Goal: Task Accomplishment & Management: Manage account settings

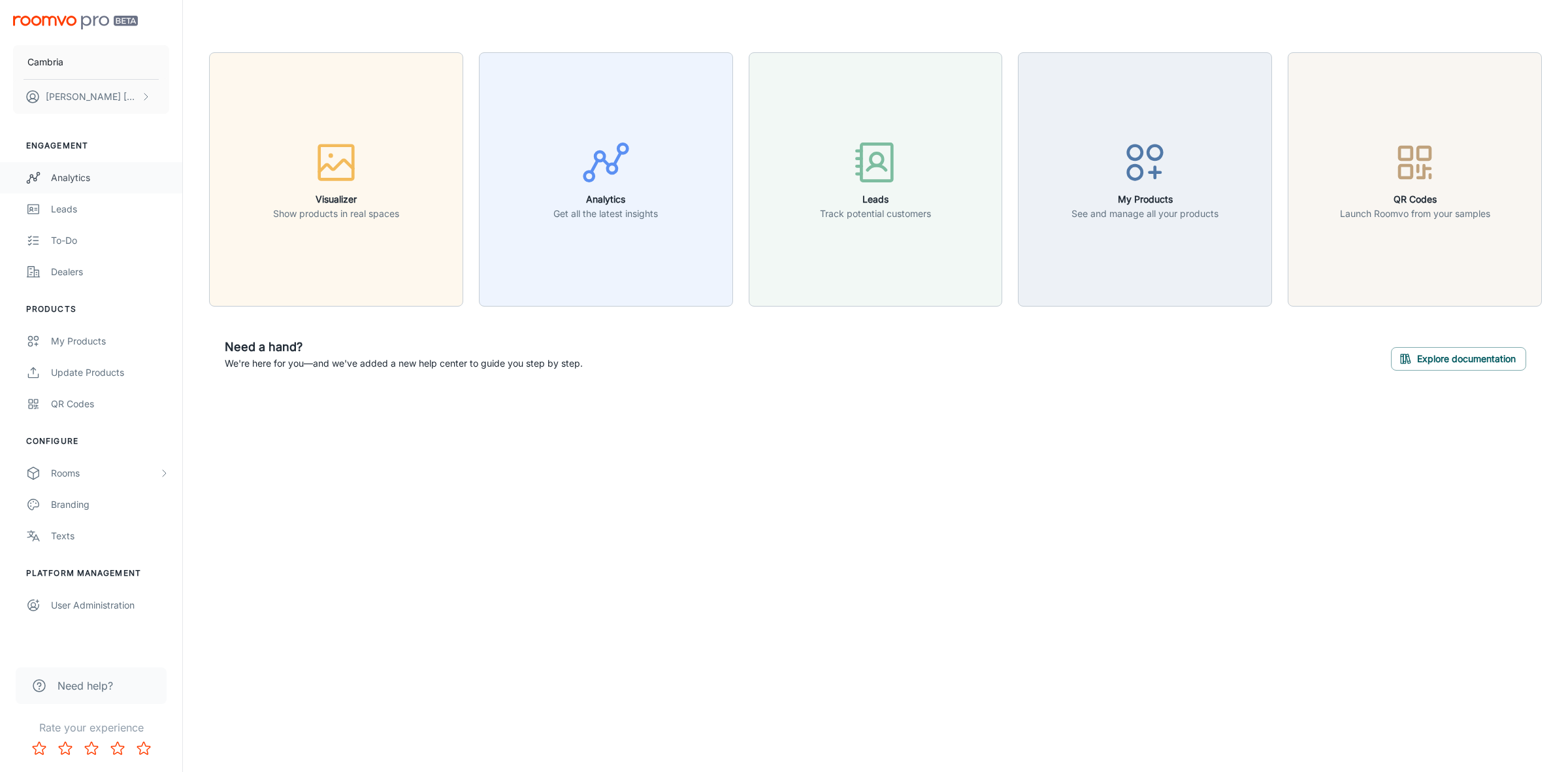
click at [84, 173] on div "Analytics" at bounding box center [110, 178] width 118 height 14
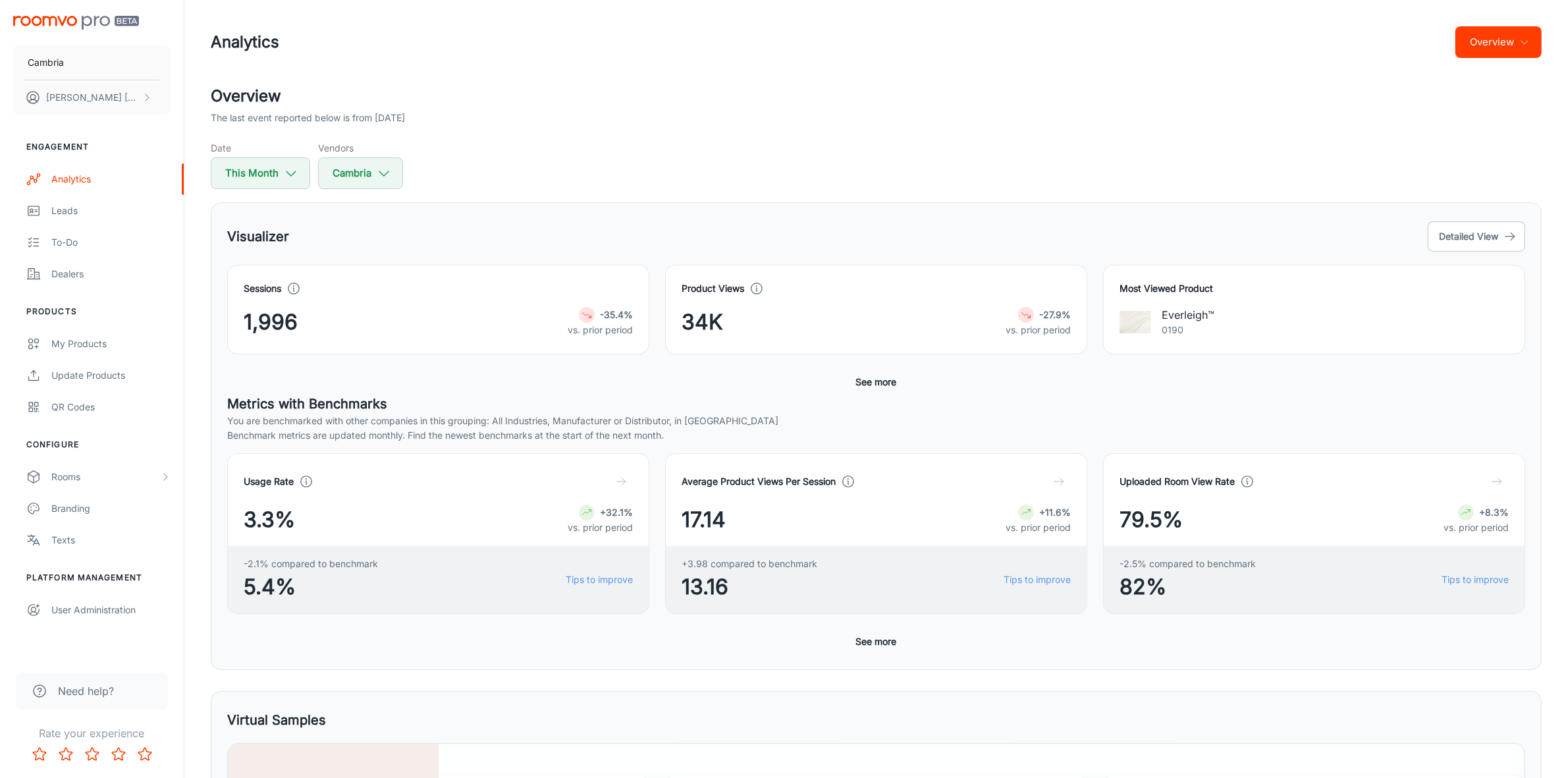
click at [1516, 44] on button "Overview" at bounding box center [1498, 42] width 86 height 32
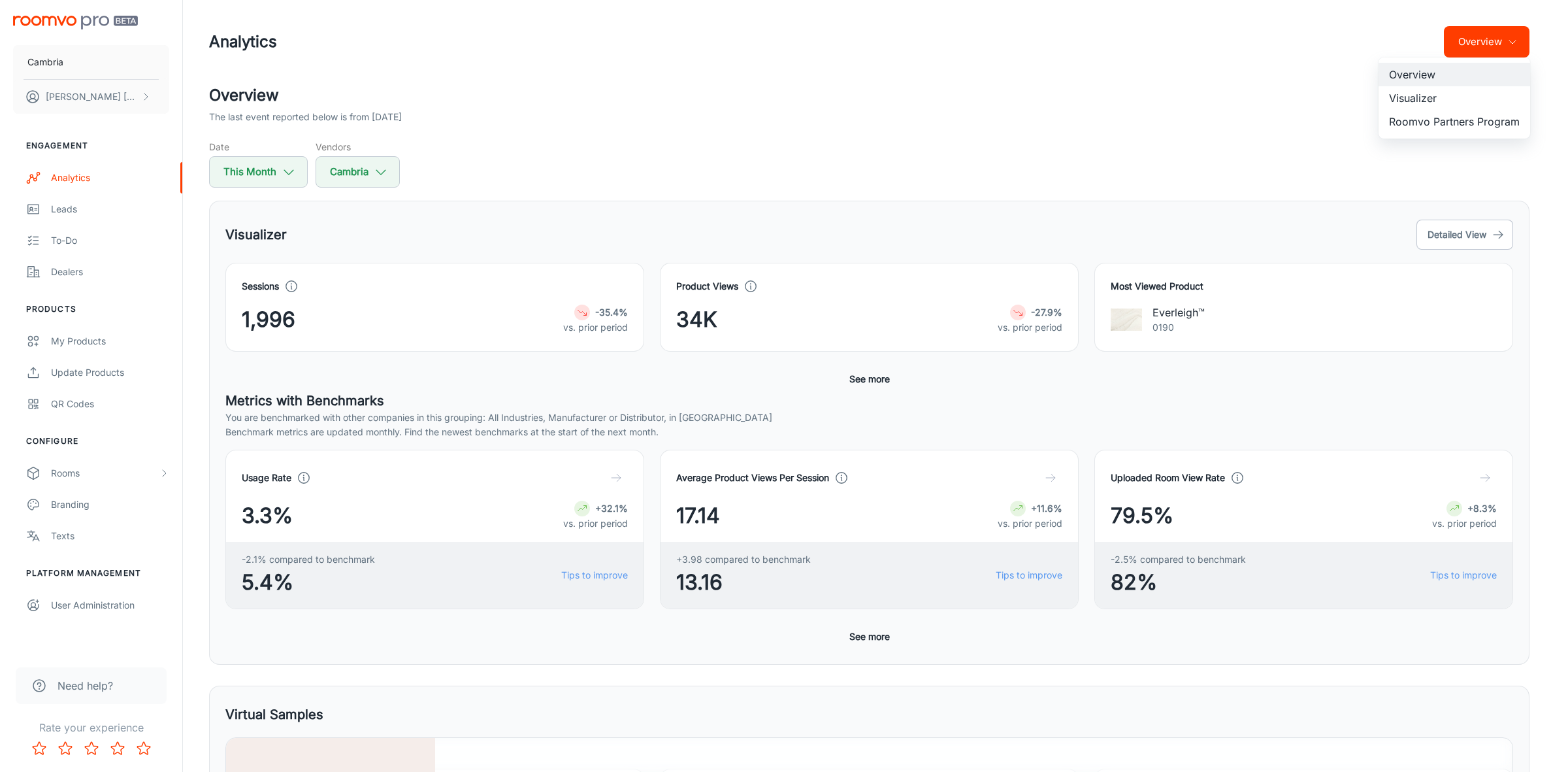
click at [1431, 130] on li "Roomvo Partners Program" at bounding box center [1454, 121] width 152 height 23
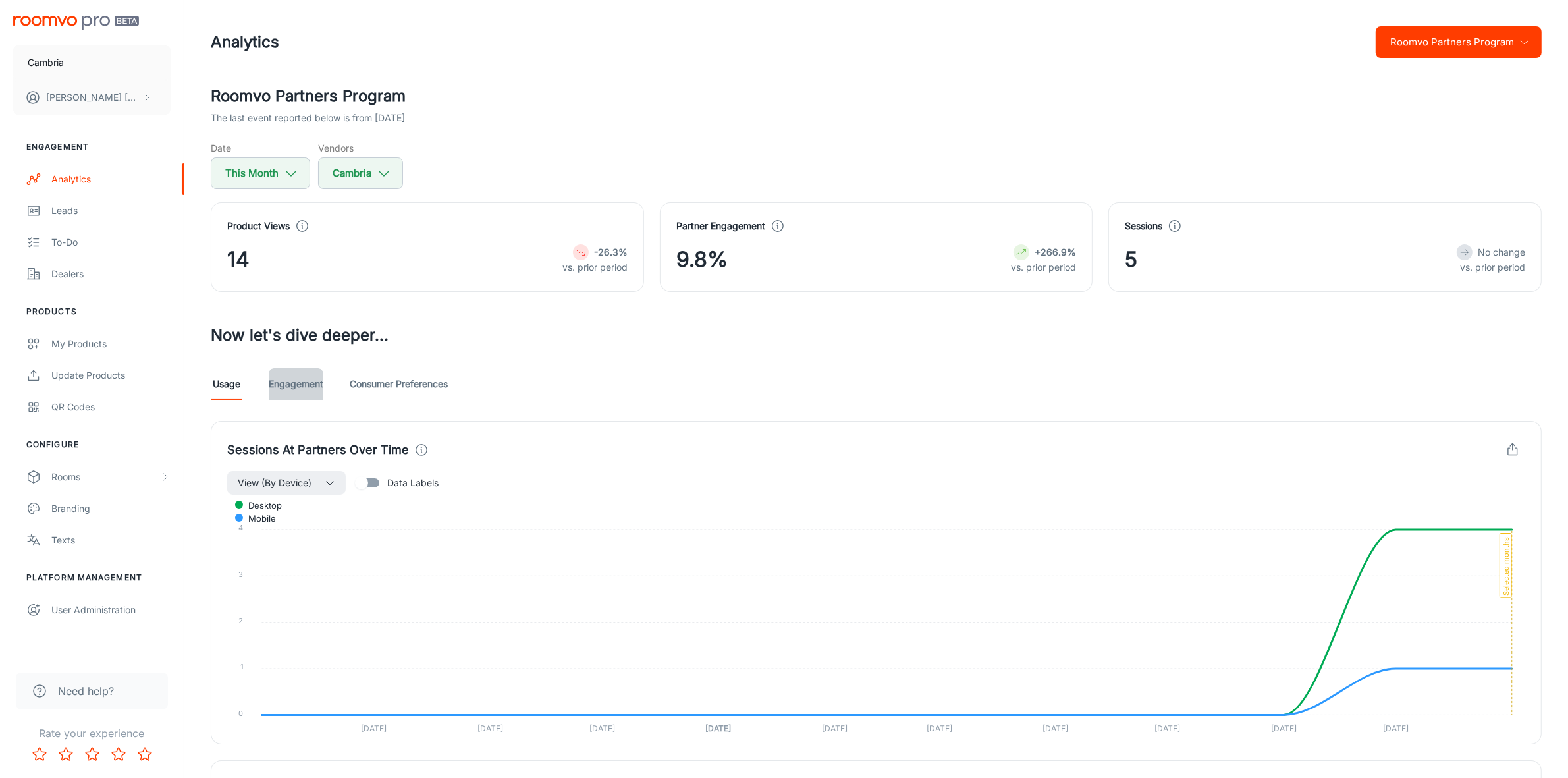
click at [295, 379] on link "Engagement" at bounding box center [295, 384] width 55 height 32
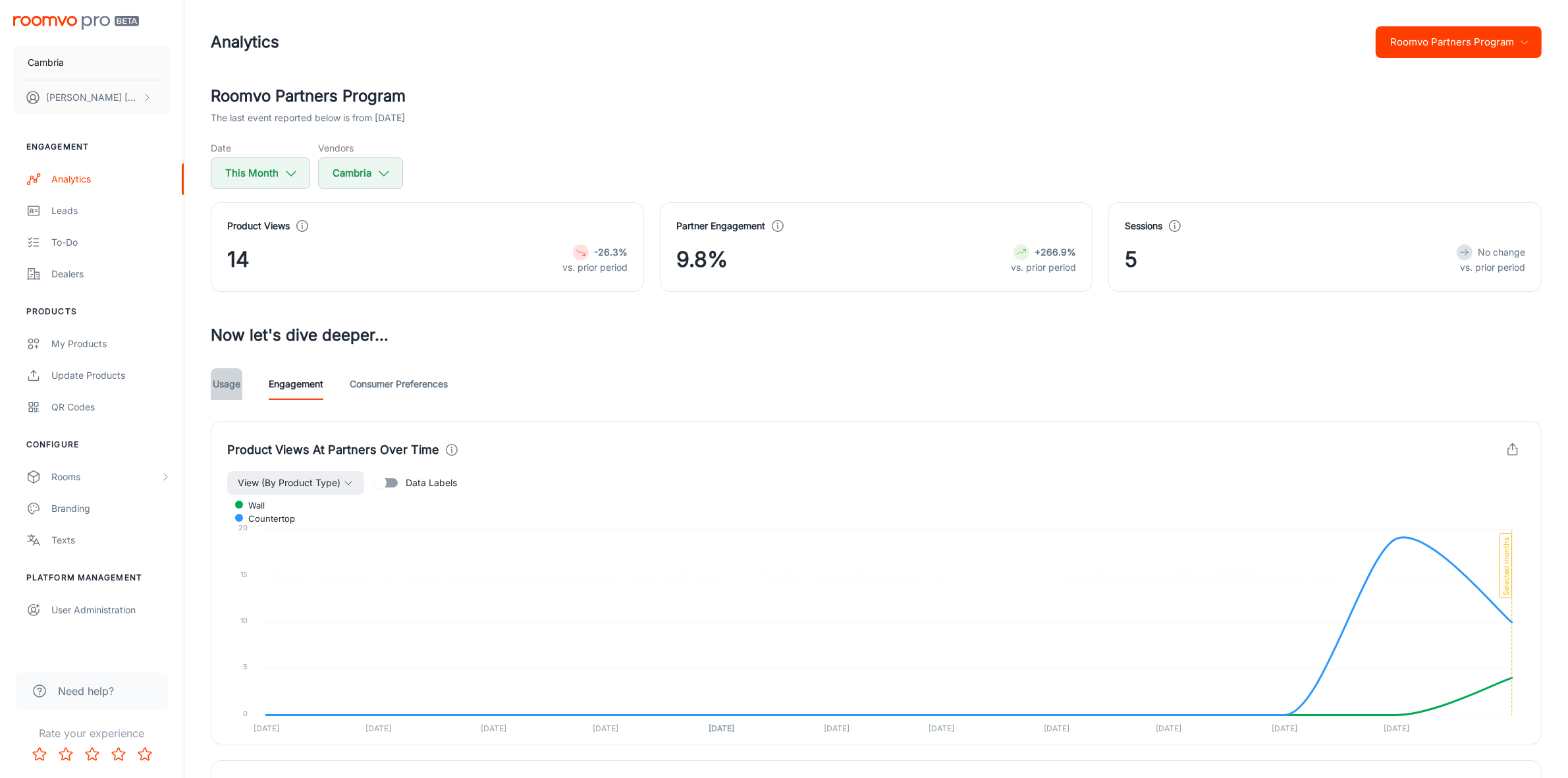
click at [226, 382] on link "Usage" at bounding box center [227, 384] width 32 height 32
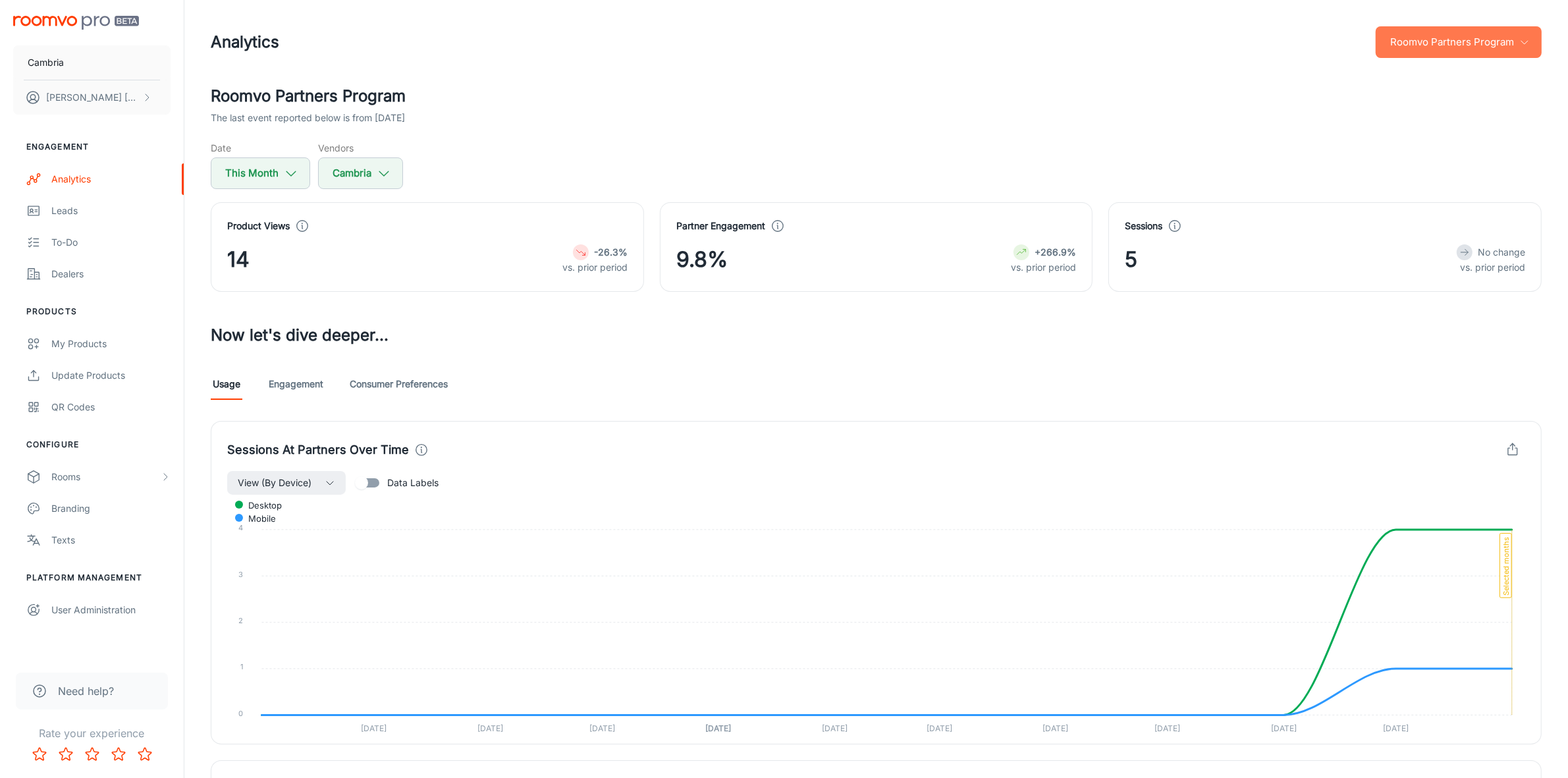
click at [1489, 43] on button "Roomvo Partners Program" at bounding box center [1459, 42] width 166 height 32
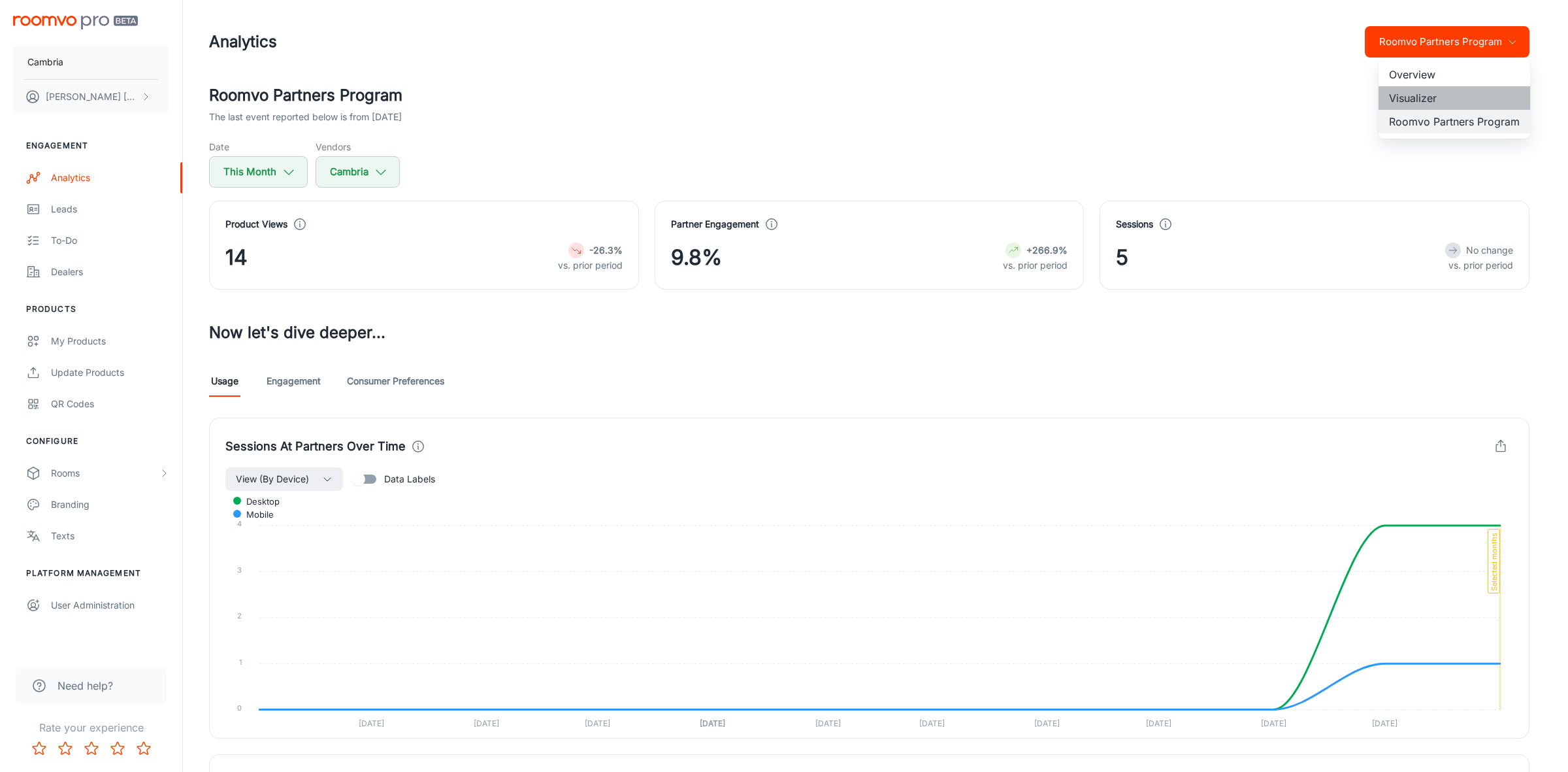
click at [1422, 99] on li "Visualizer" at bounding box center [1454, 97] width 152 height 23
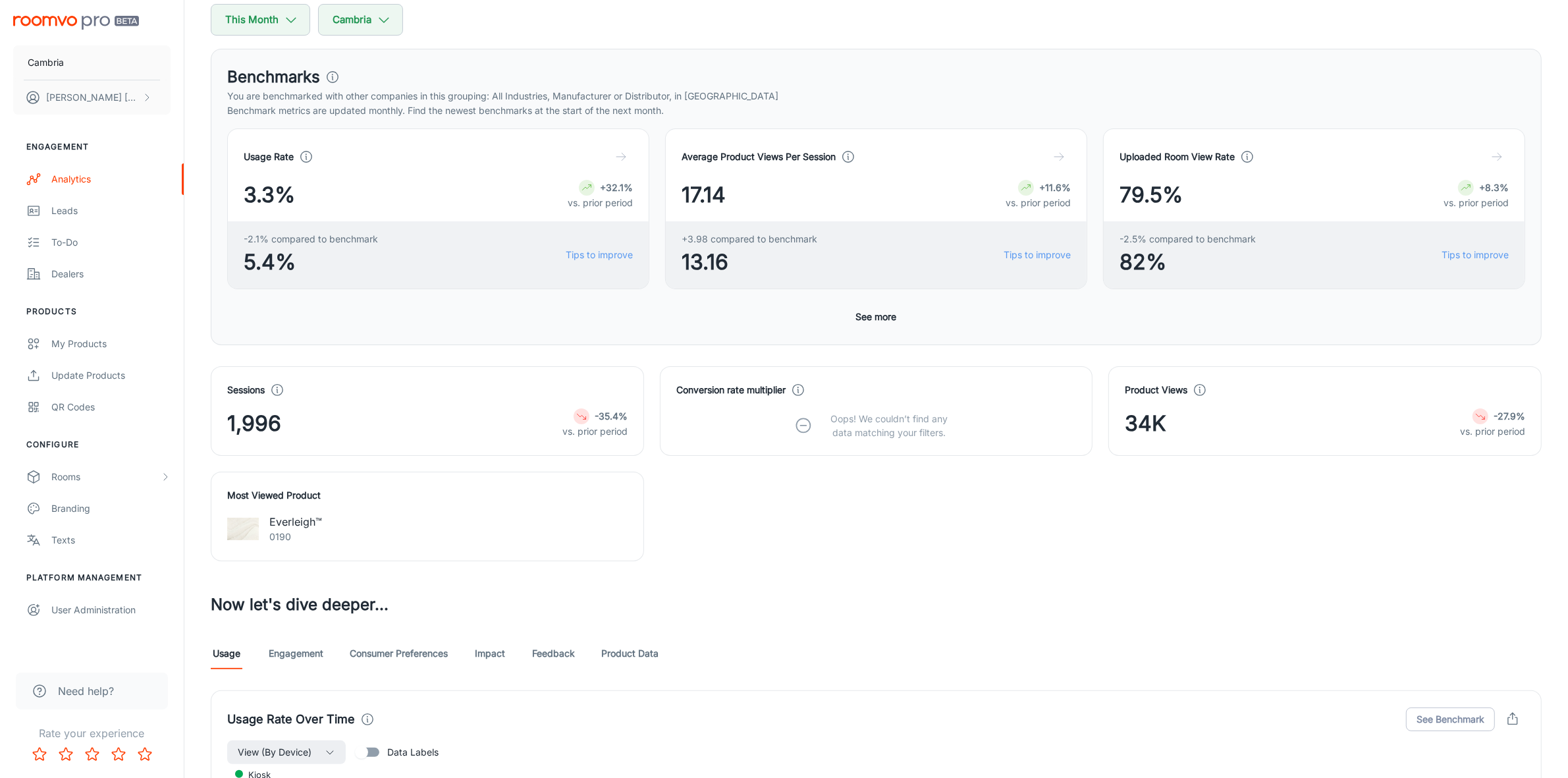
scroll to position [411, 0]
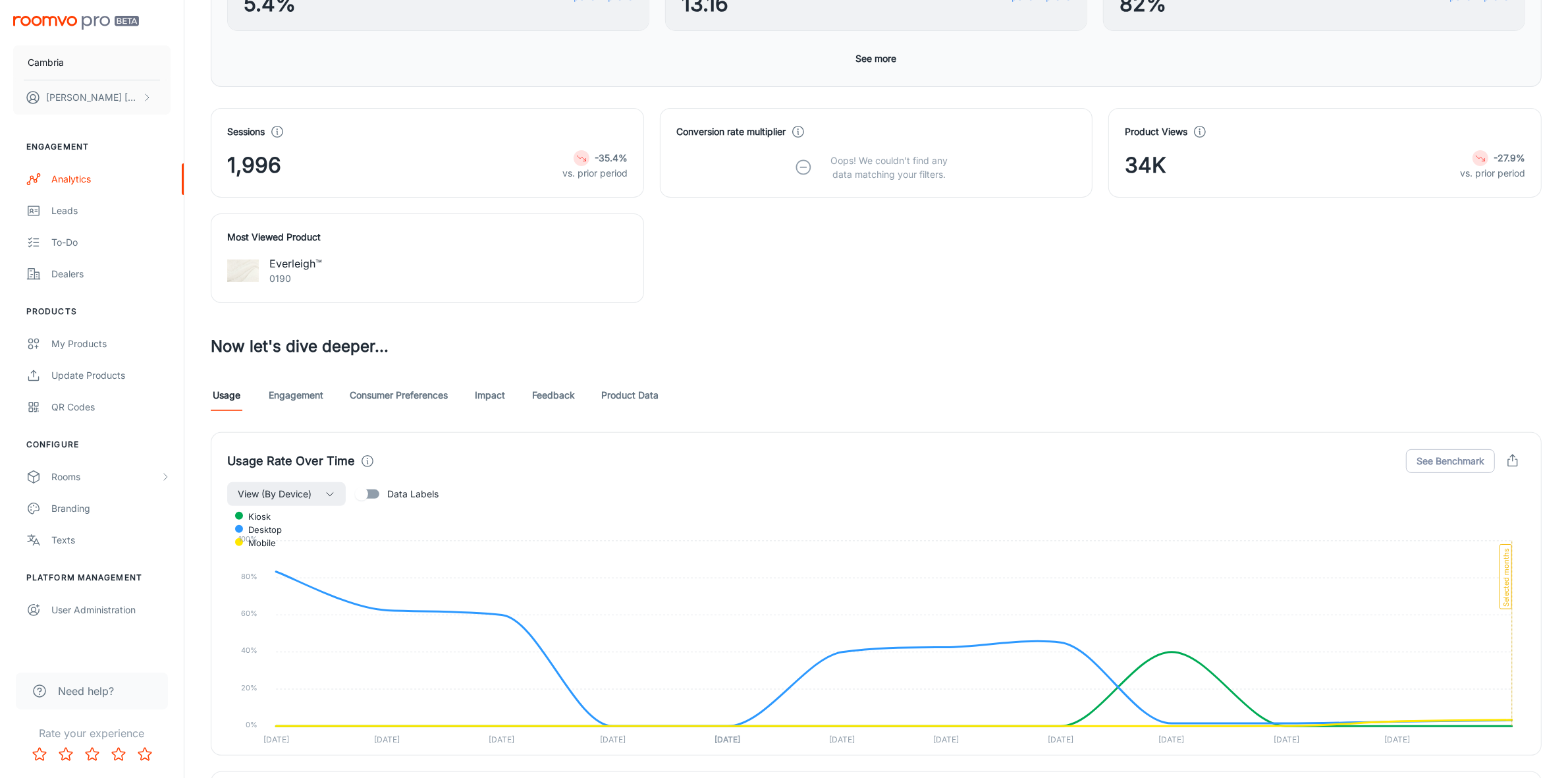
click at [555, 395] on link "Feedback" at bounding box center [553, 395] width 43 height 32
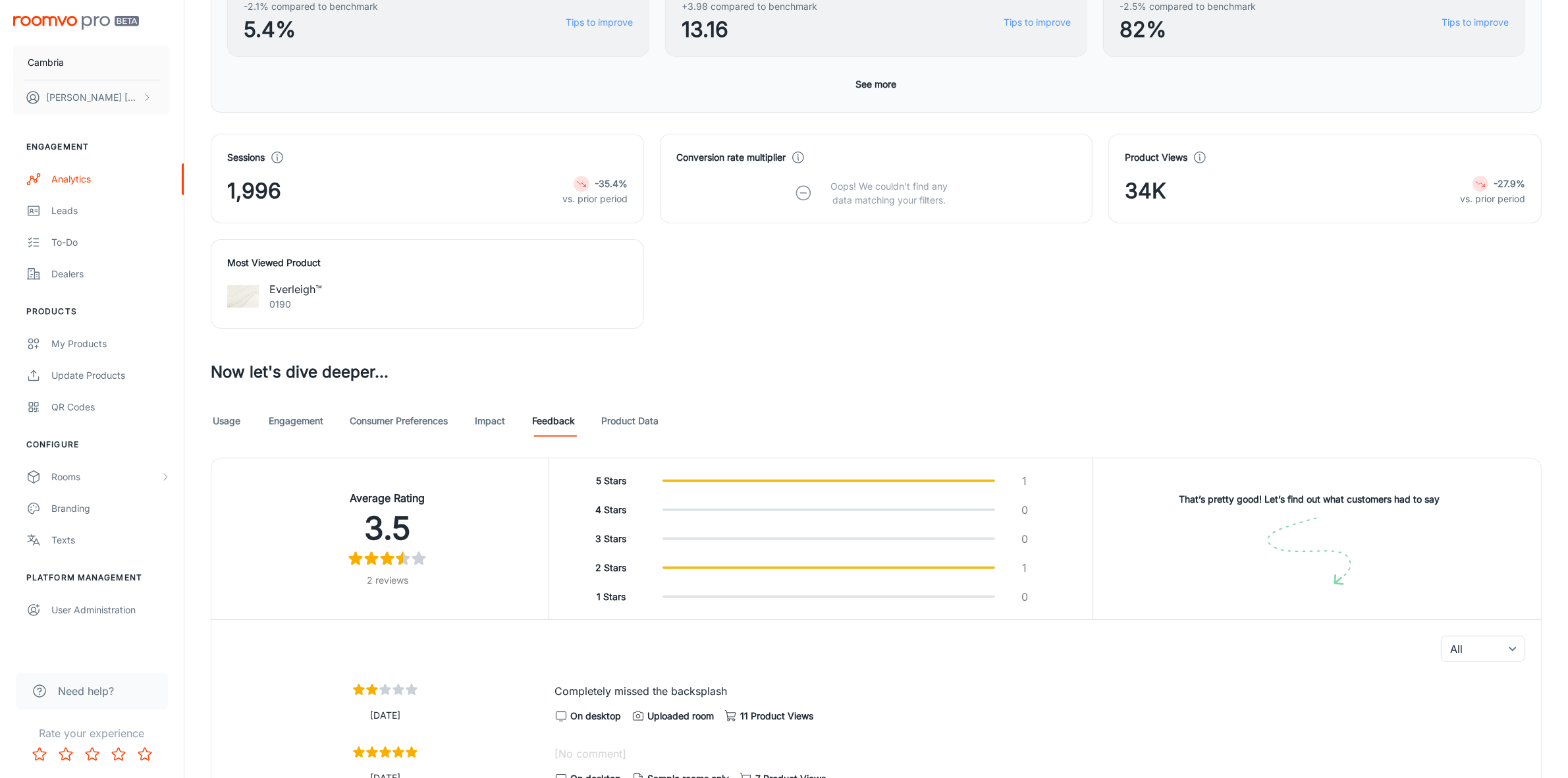
scroll to position [179, 0]
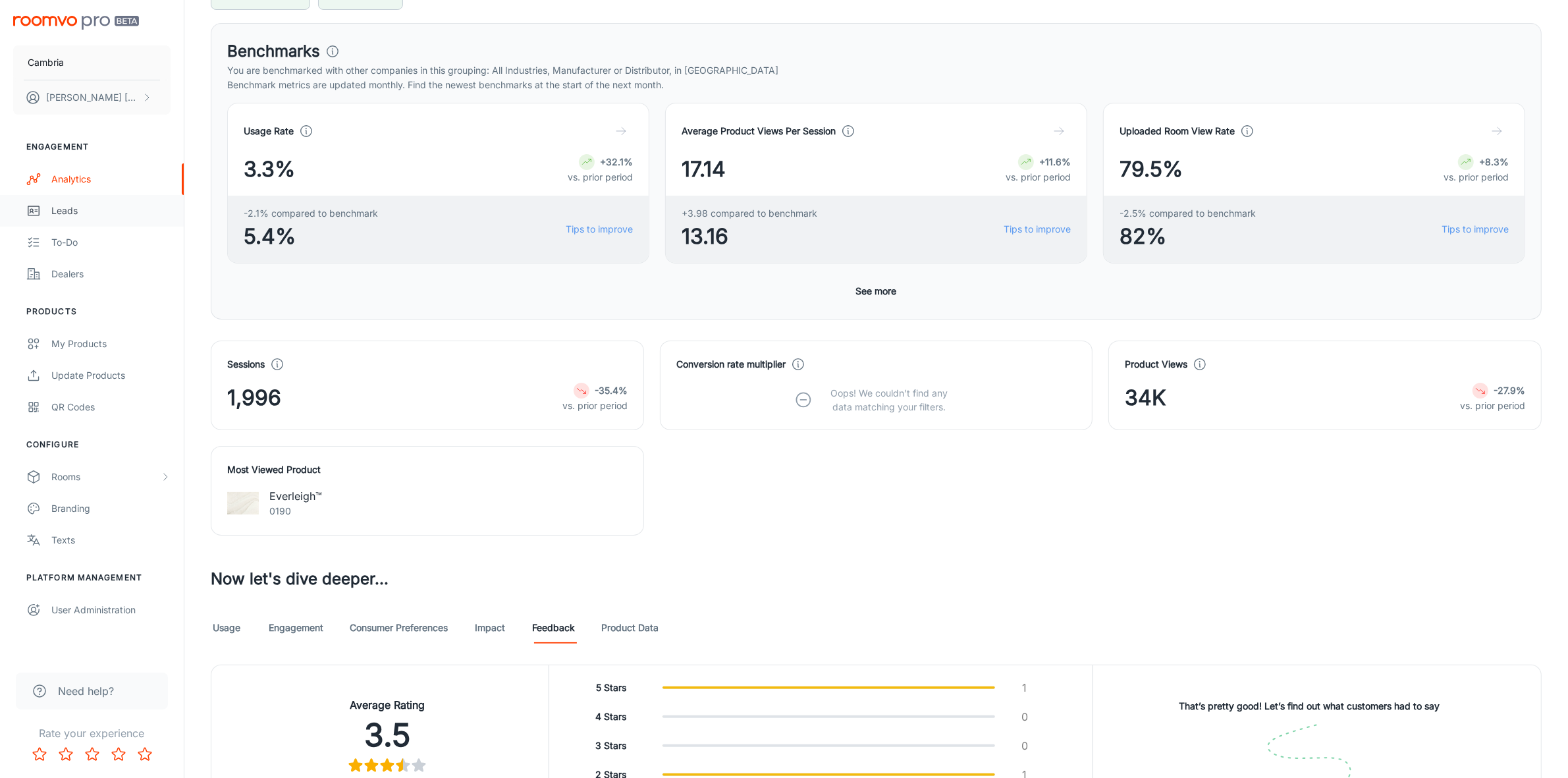
click at [62, 201] on link "Leads" at bounding box center [92, 210] width 184 height 32
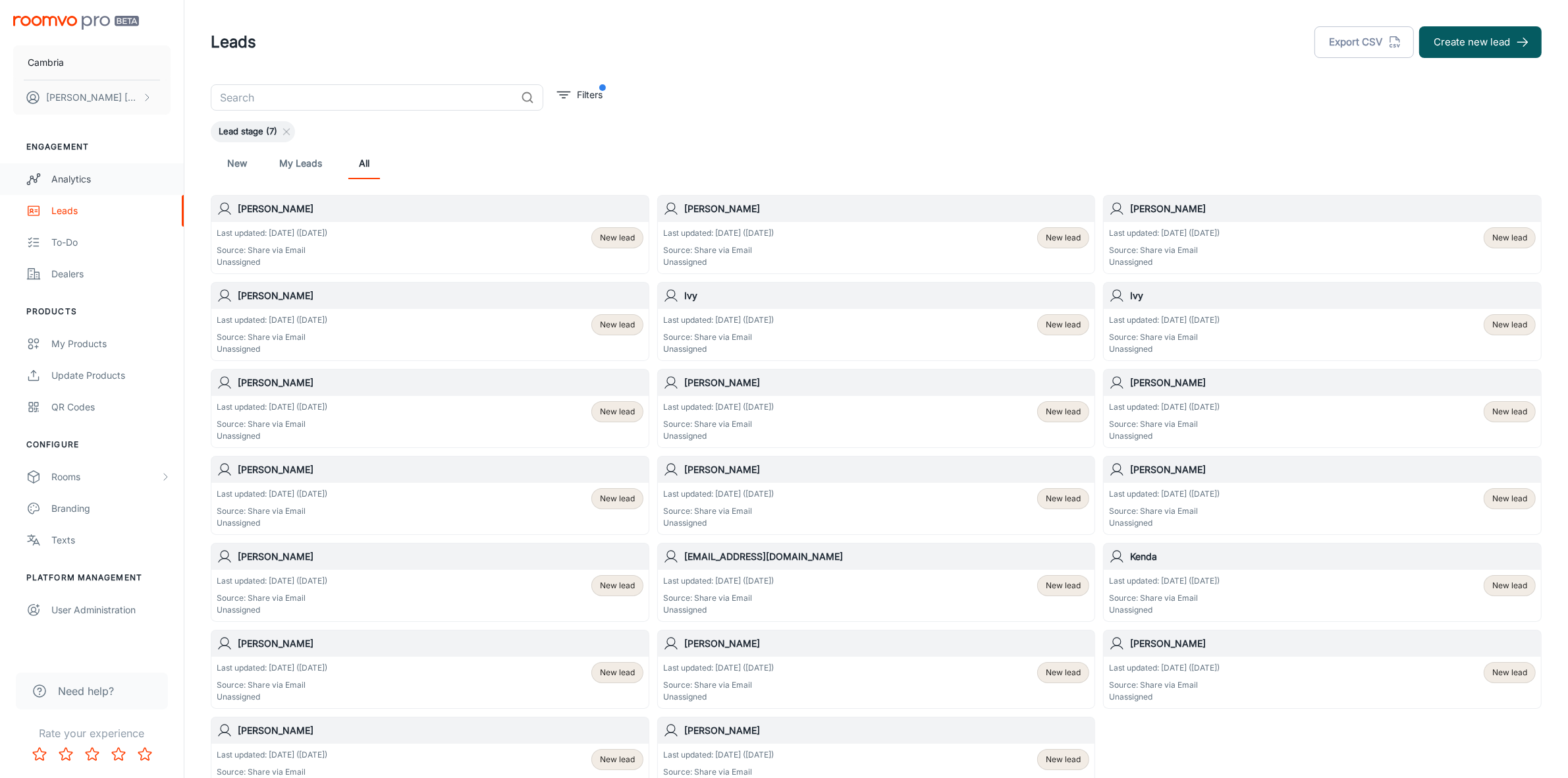
click at [69, 182] on div "Analytics" at bounding box center [111, 179] width 119 height 14
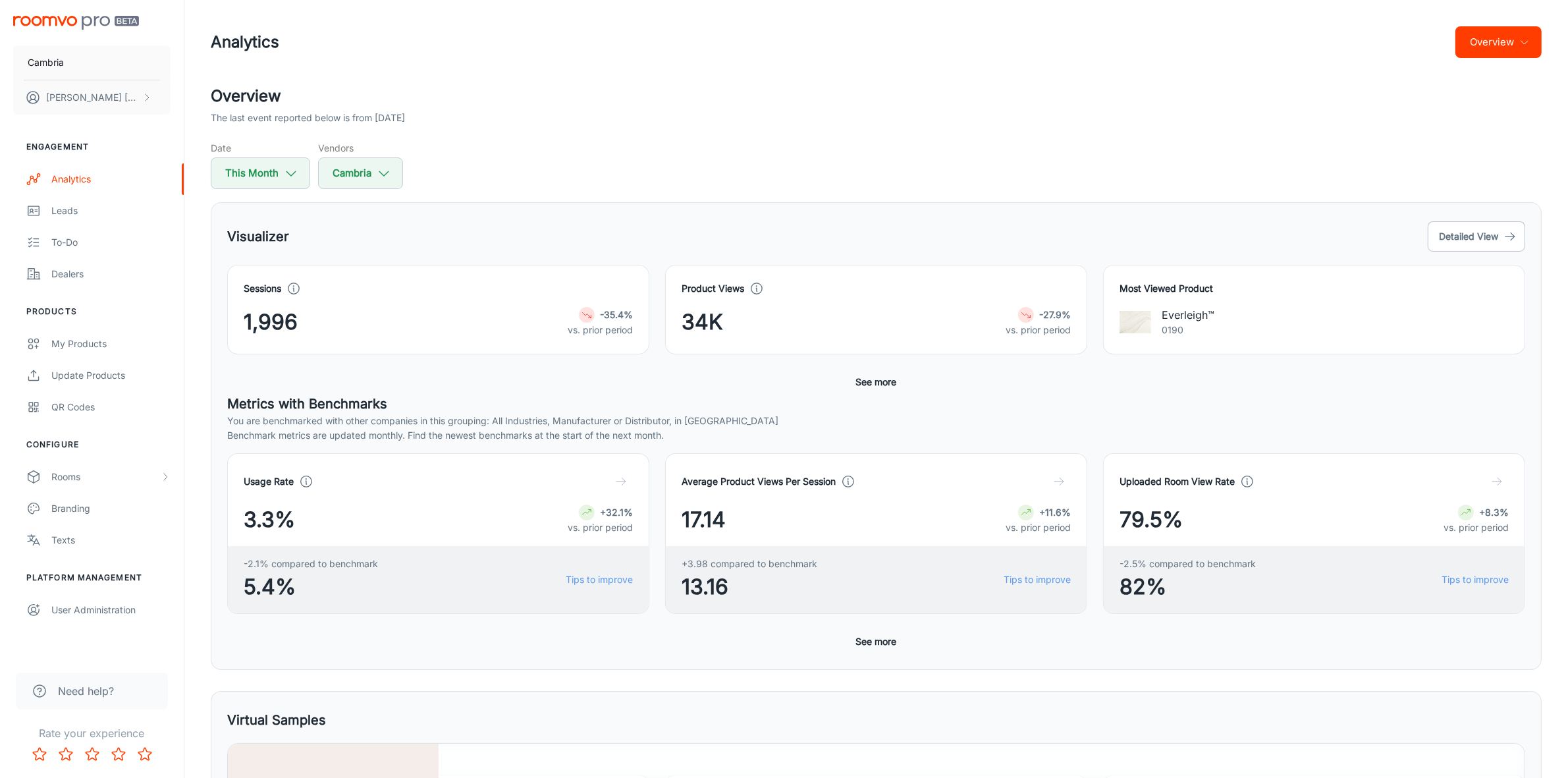
click at [874, 385] on button "See more" at bounding box center [876, 382] width 51 height 23
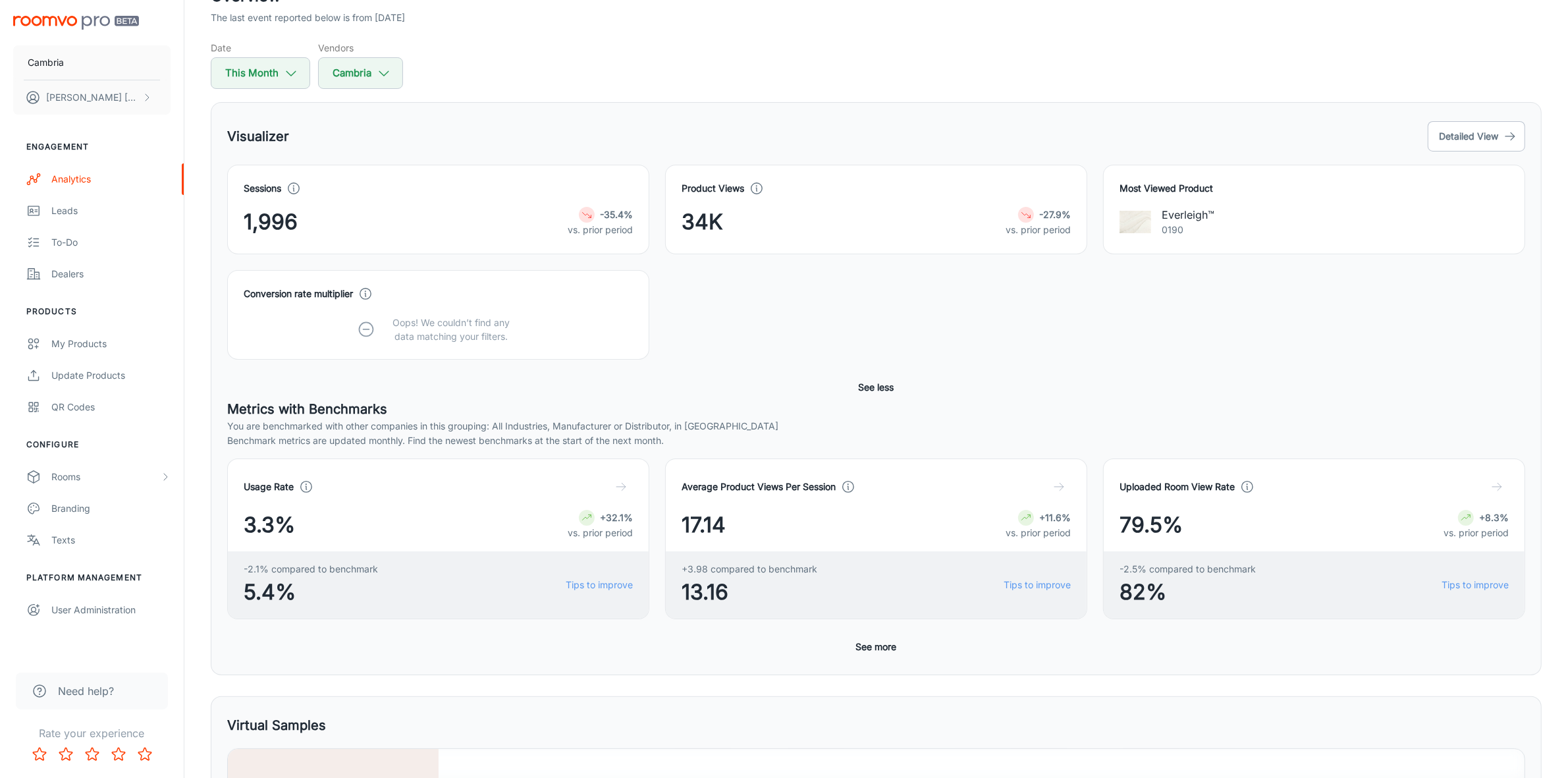
scroll to position [247, 0]
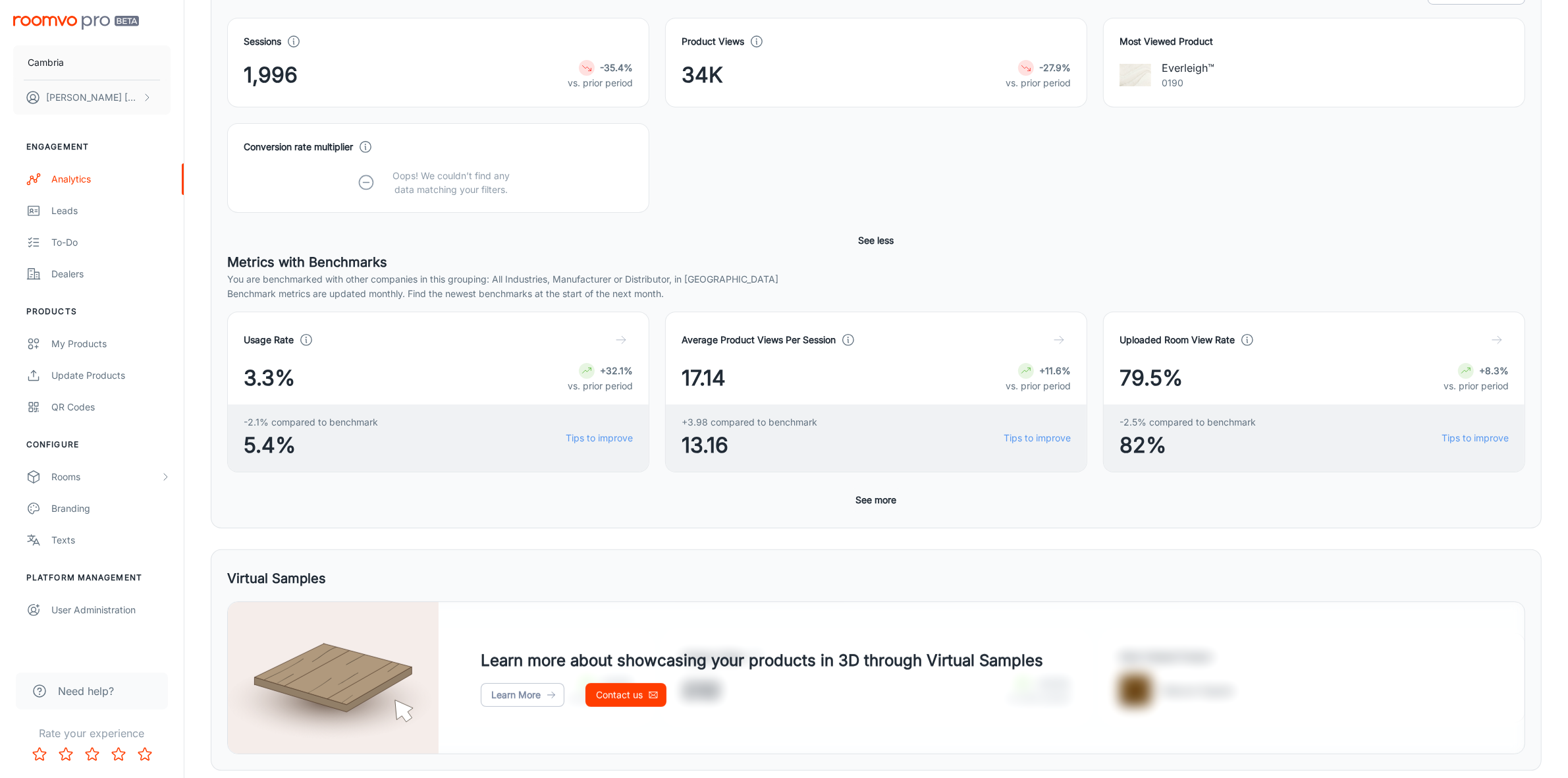
click at [871, 499] on button "See more" at bounding box center [876, 499] width 51 height 23
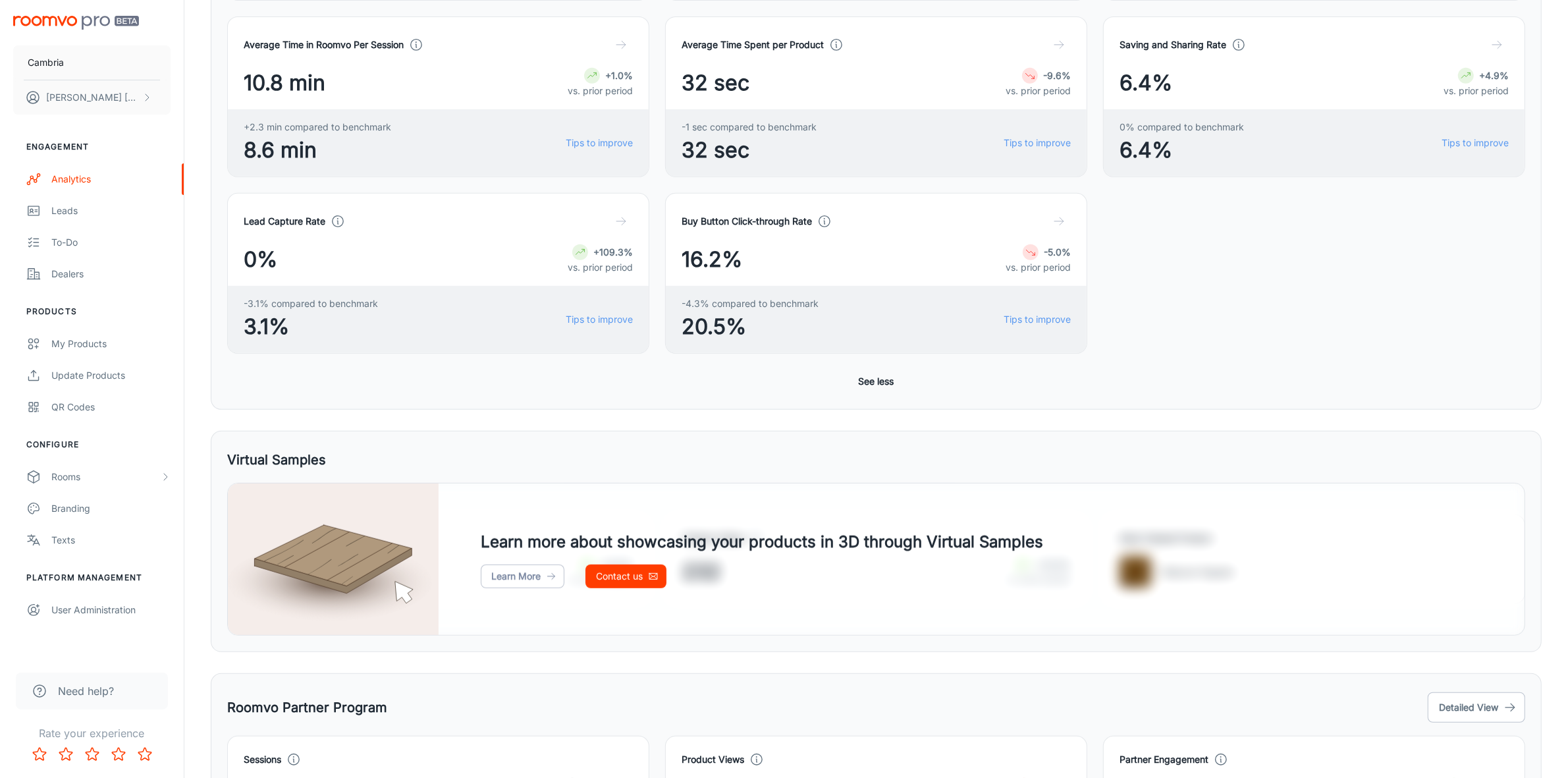
scroll to position [838, 0]
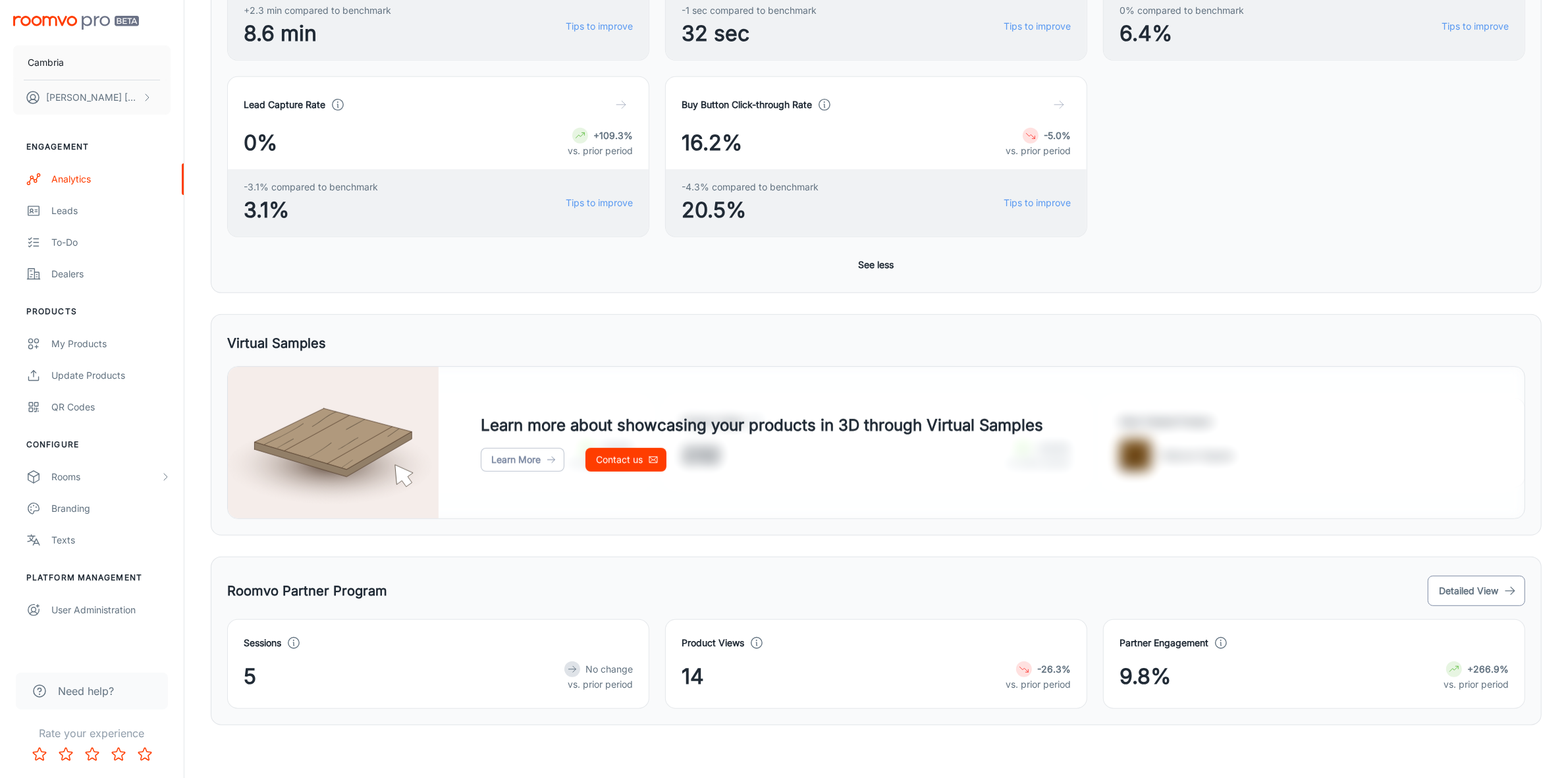
click at [1483, 590] on button "Detailed View" at bounding box center [1476, 590] width 97 height 31
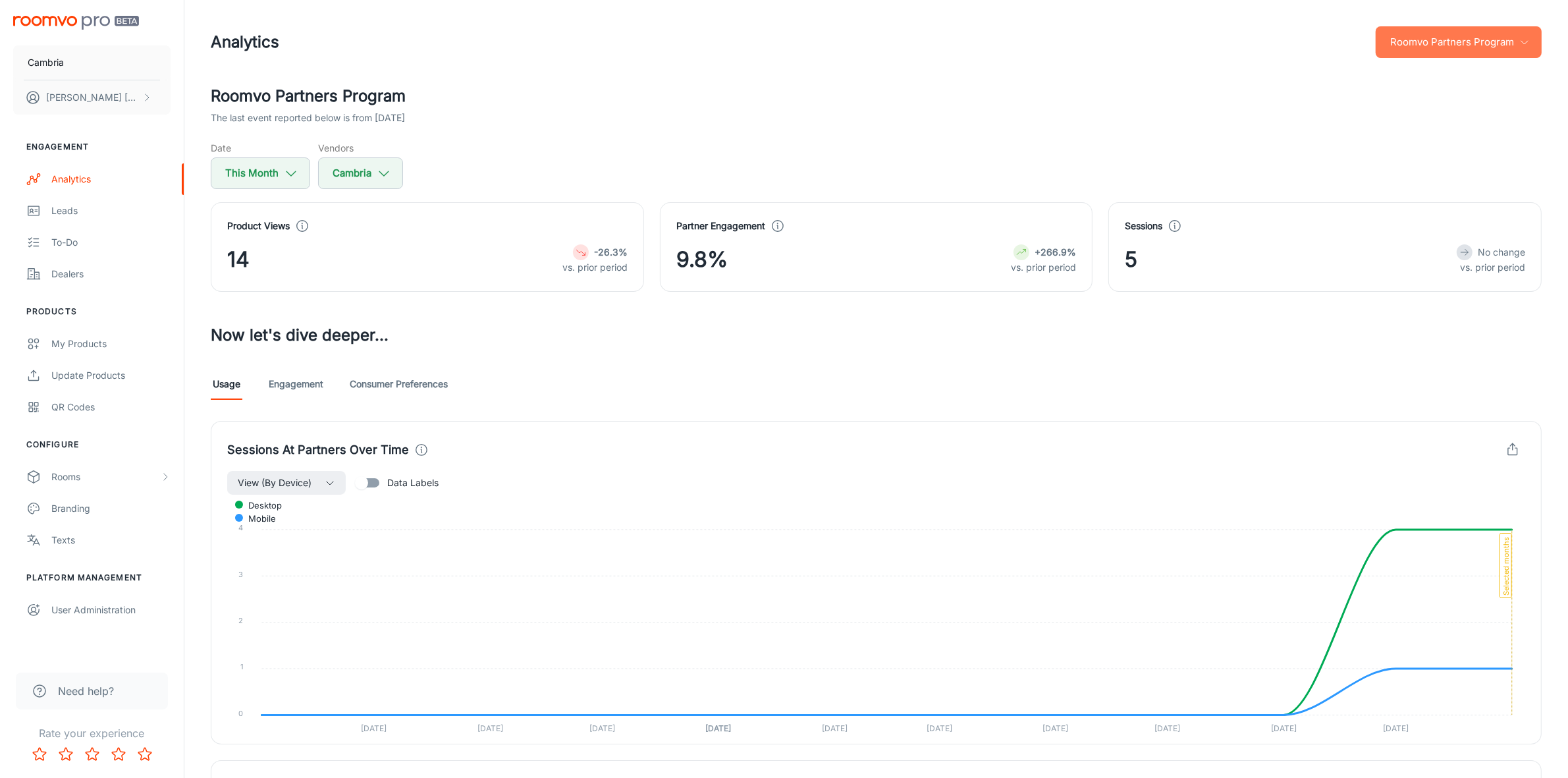
click at [1469, 48] on button "Roomvo Partners Program" at bounding box center [1459, 42] width 166 height 32
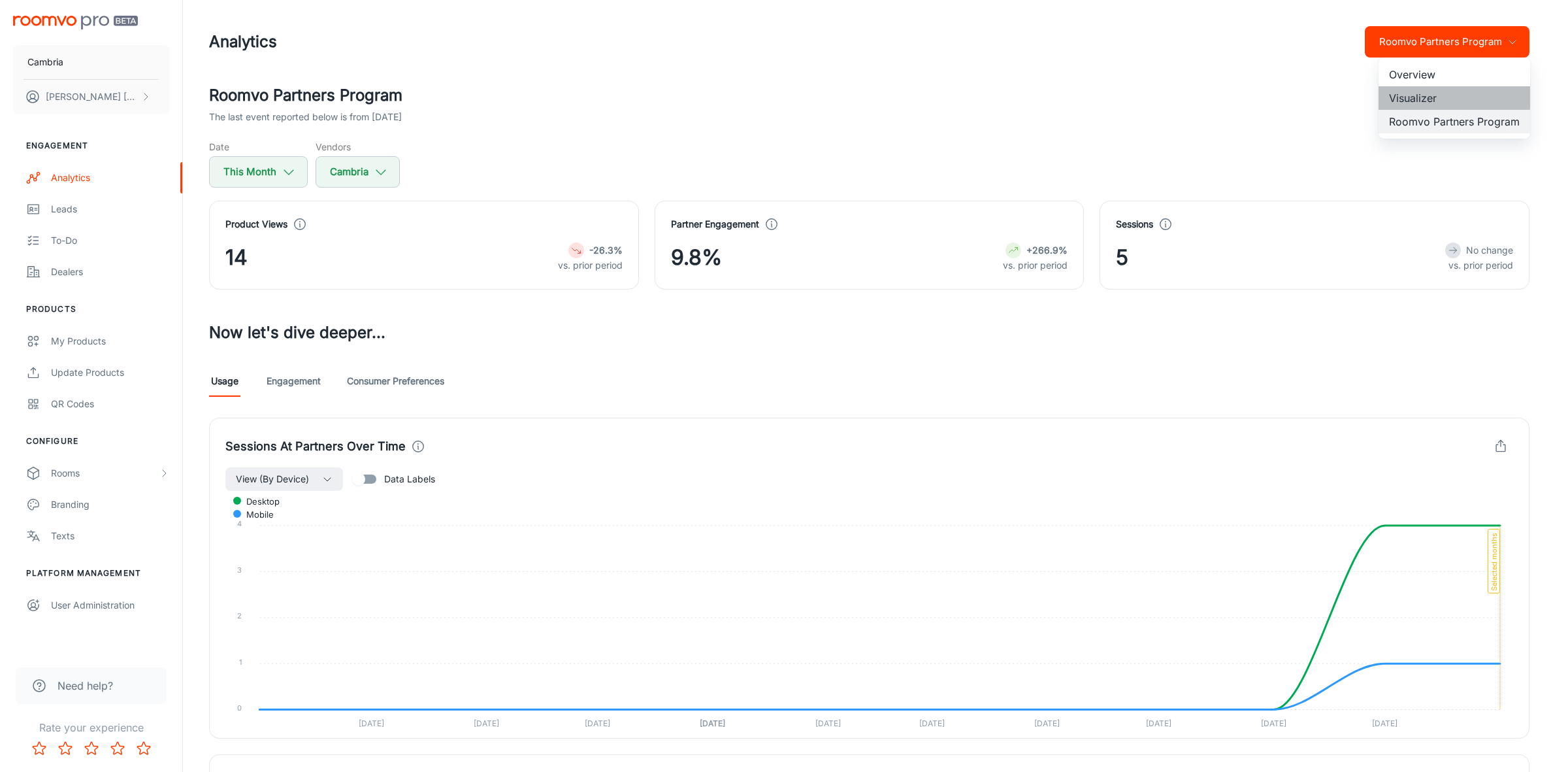
click at [1412, 95] on li "Visualizer" at bounding box center [1454, 97] width 152 height 23
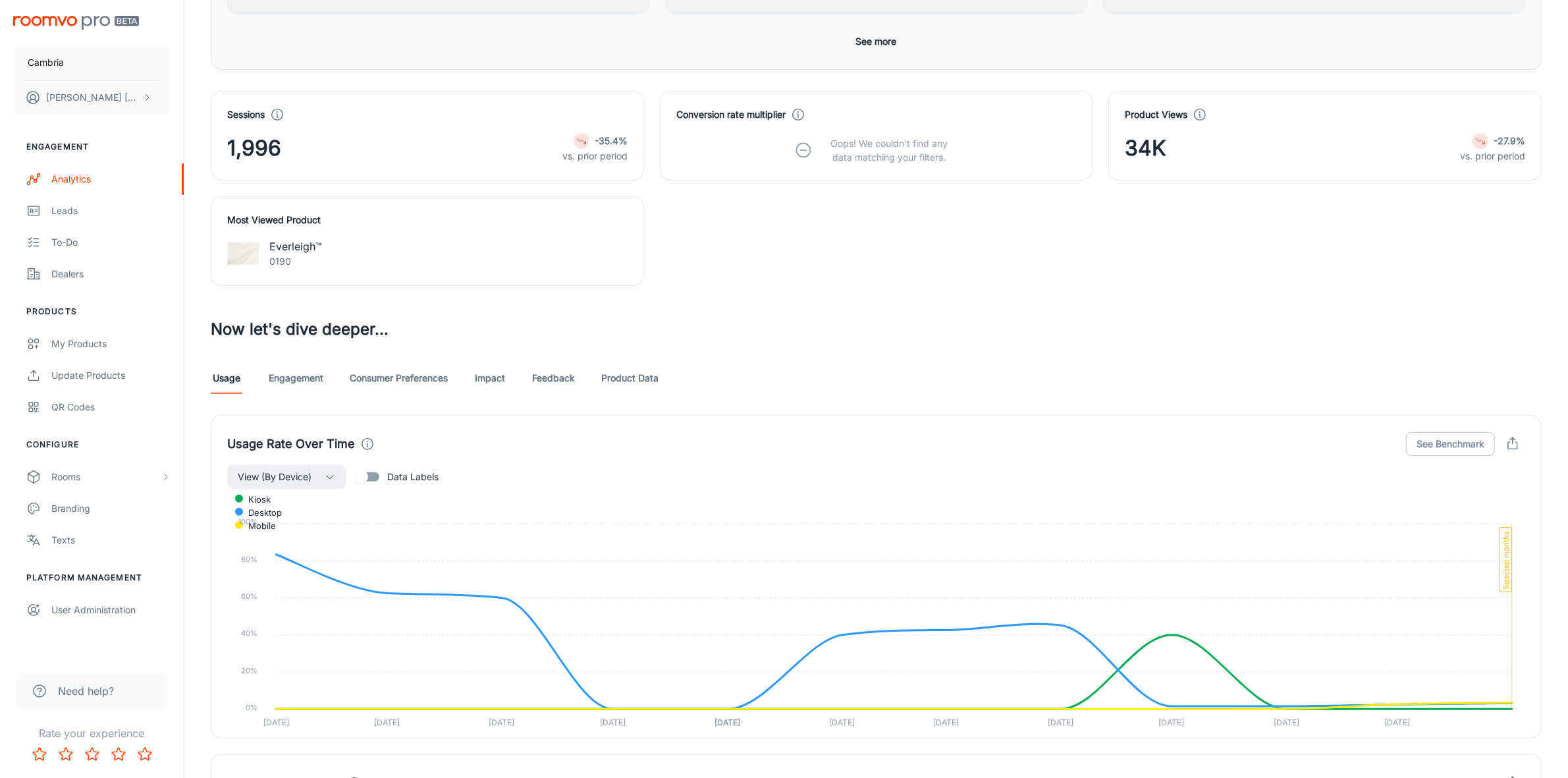
scroll to position [576, 0]
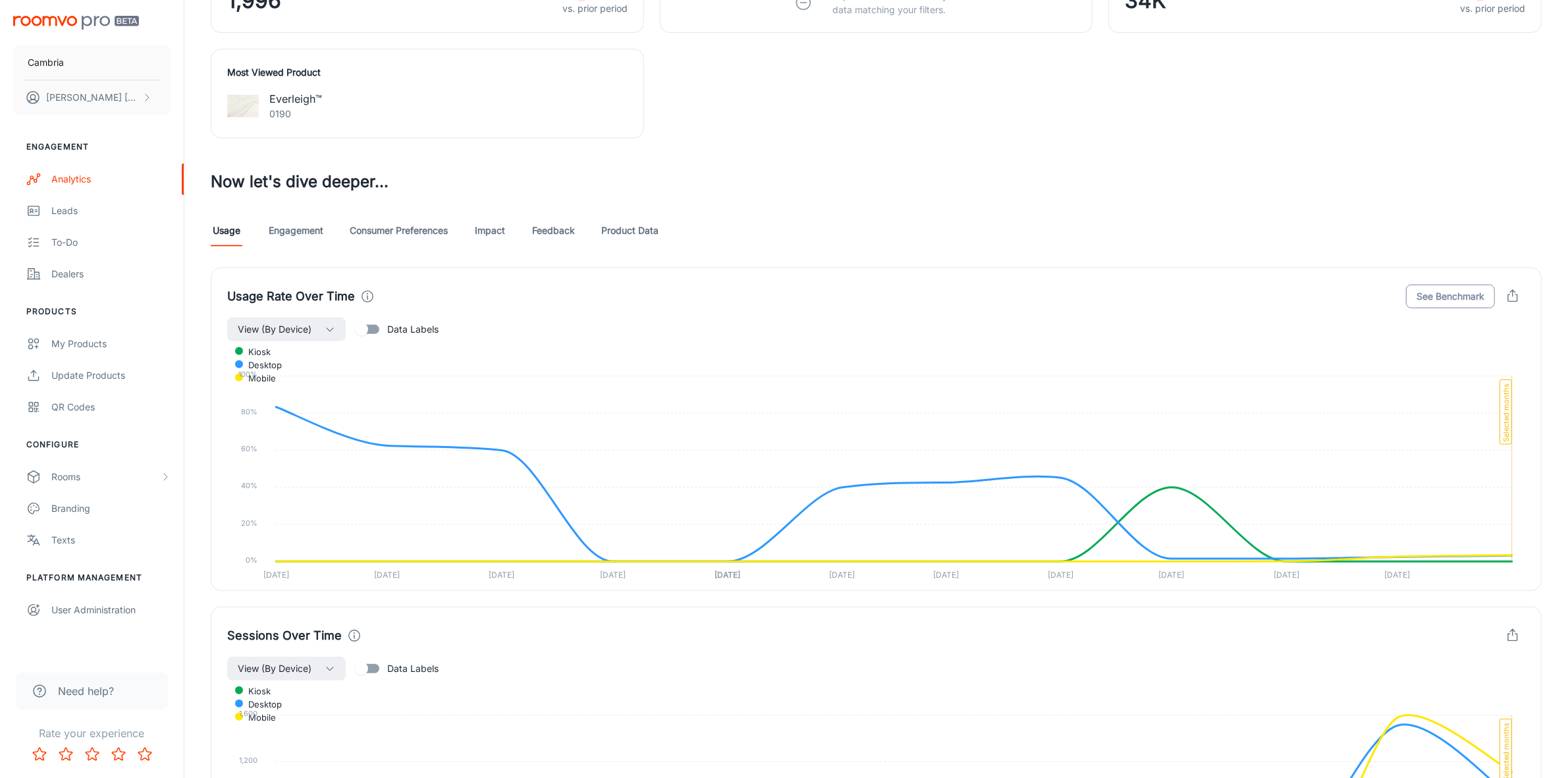
click at [1451, 294] on button "See Benchmark" at bounding box center [1450, 296] width 89 height 23
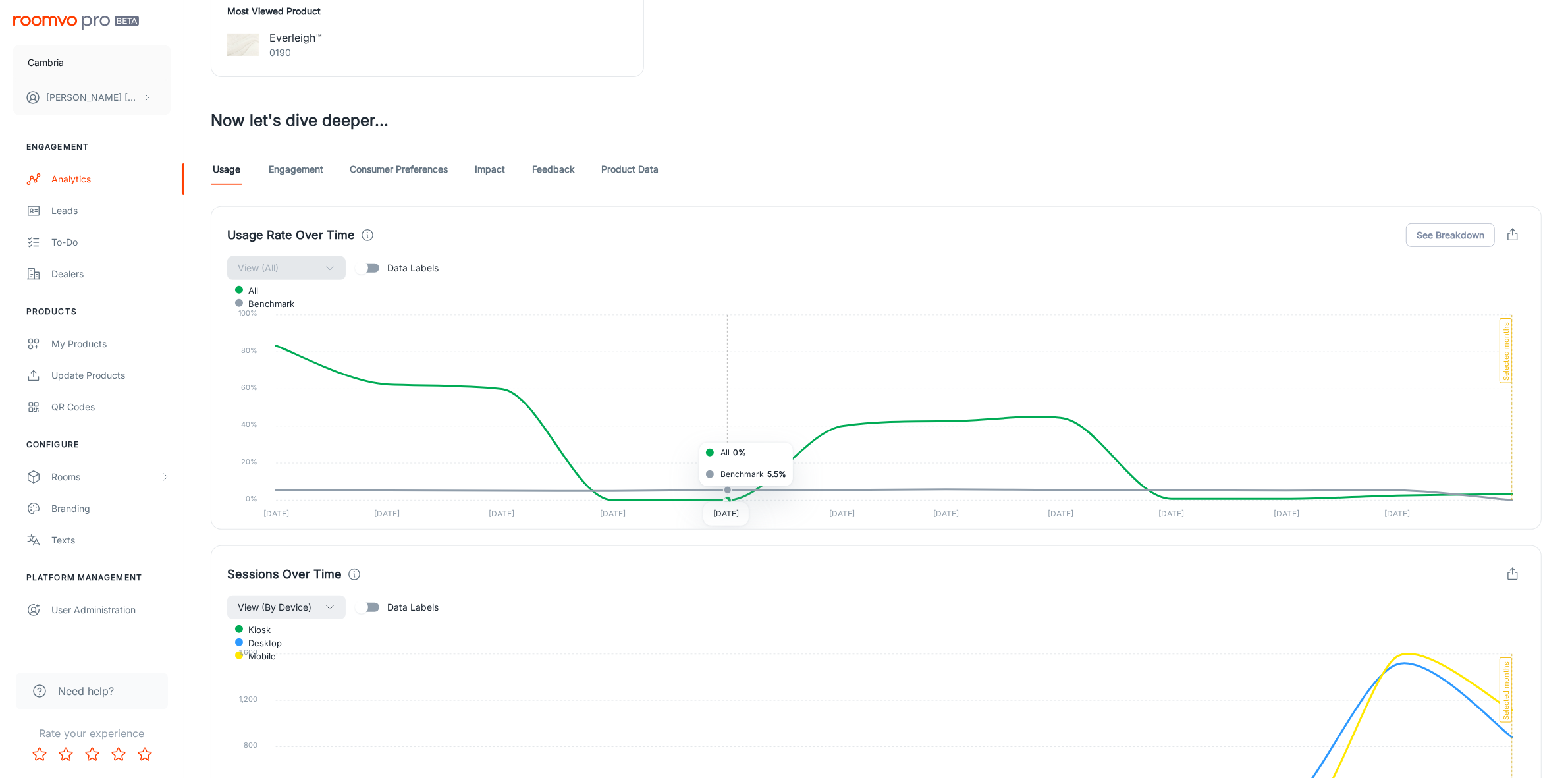
scroll to position [494, 0]
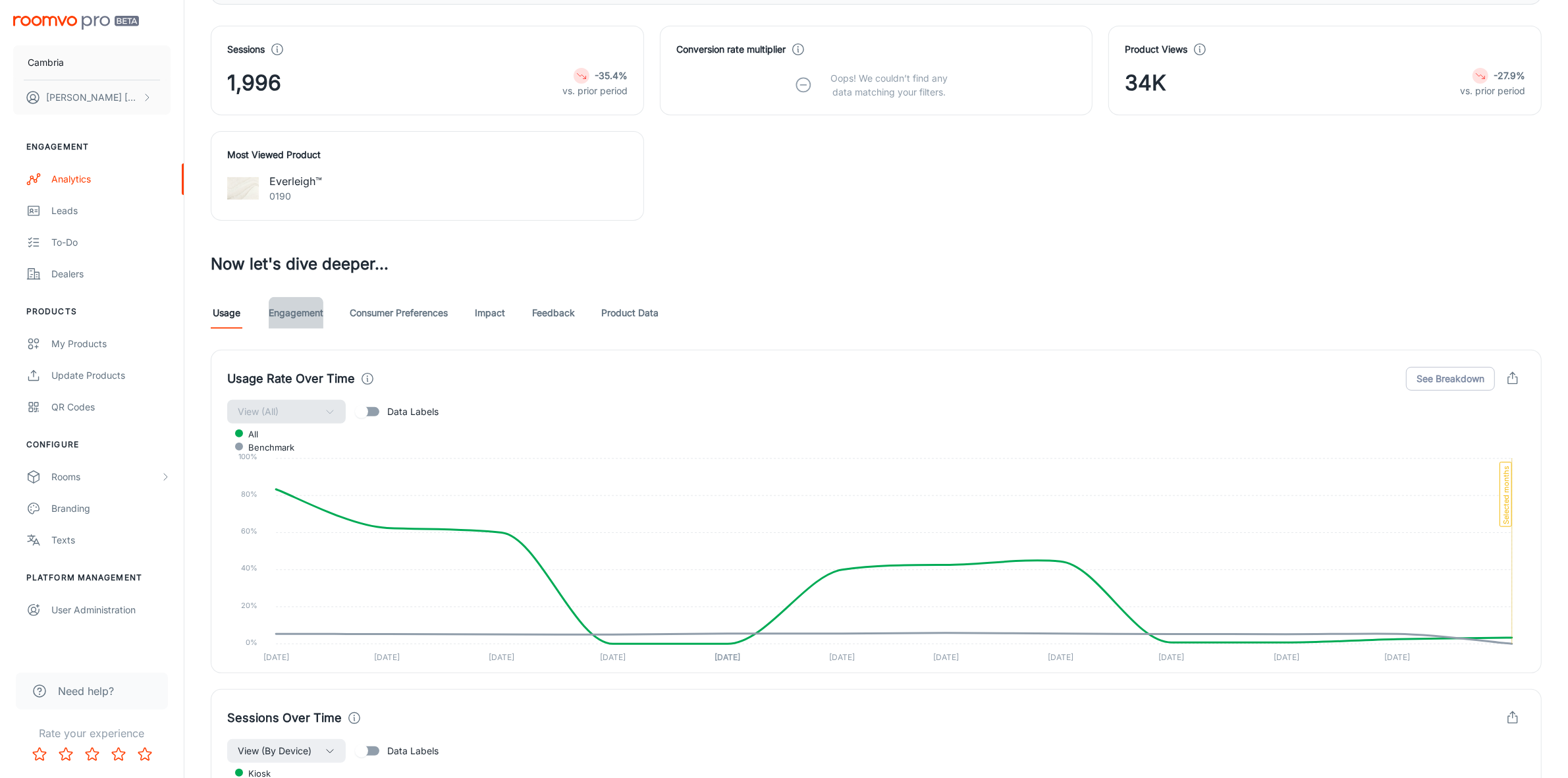
click at [305, 318] on link "Engagement" at bounding box center [295, 313] width 55 height 32
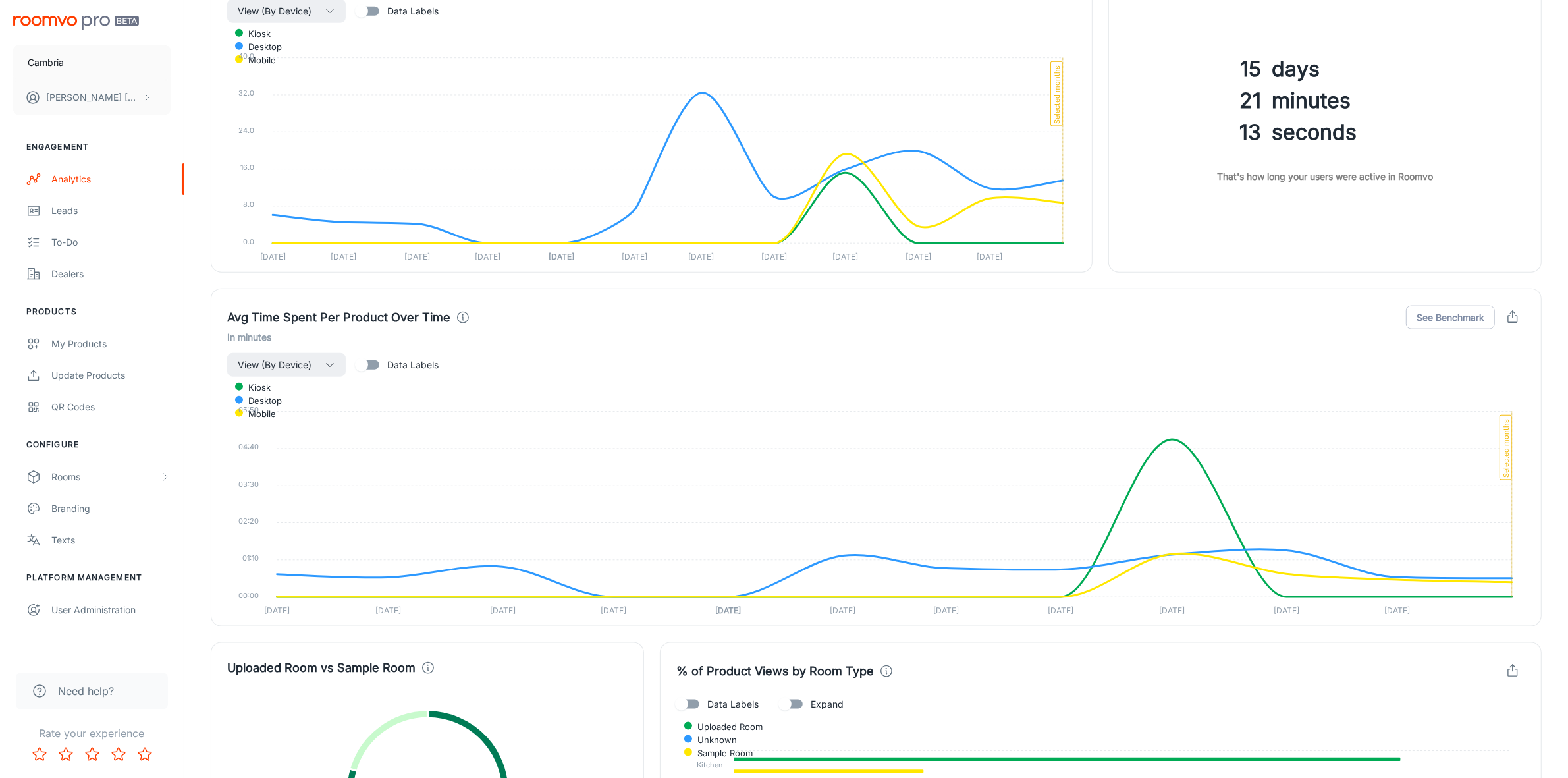
scroll to position [2141, 0]
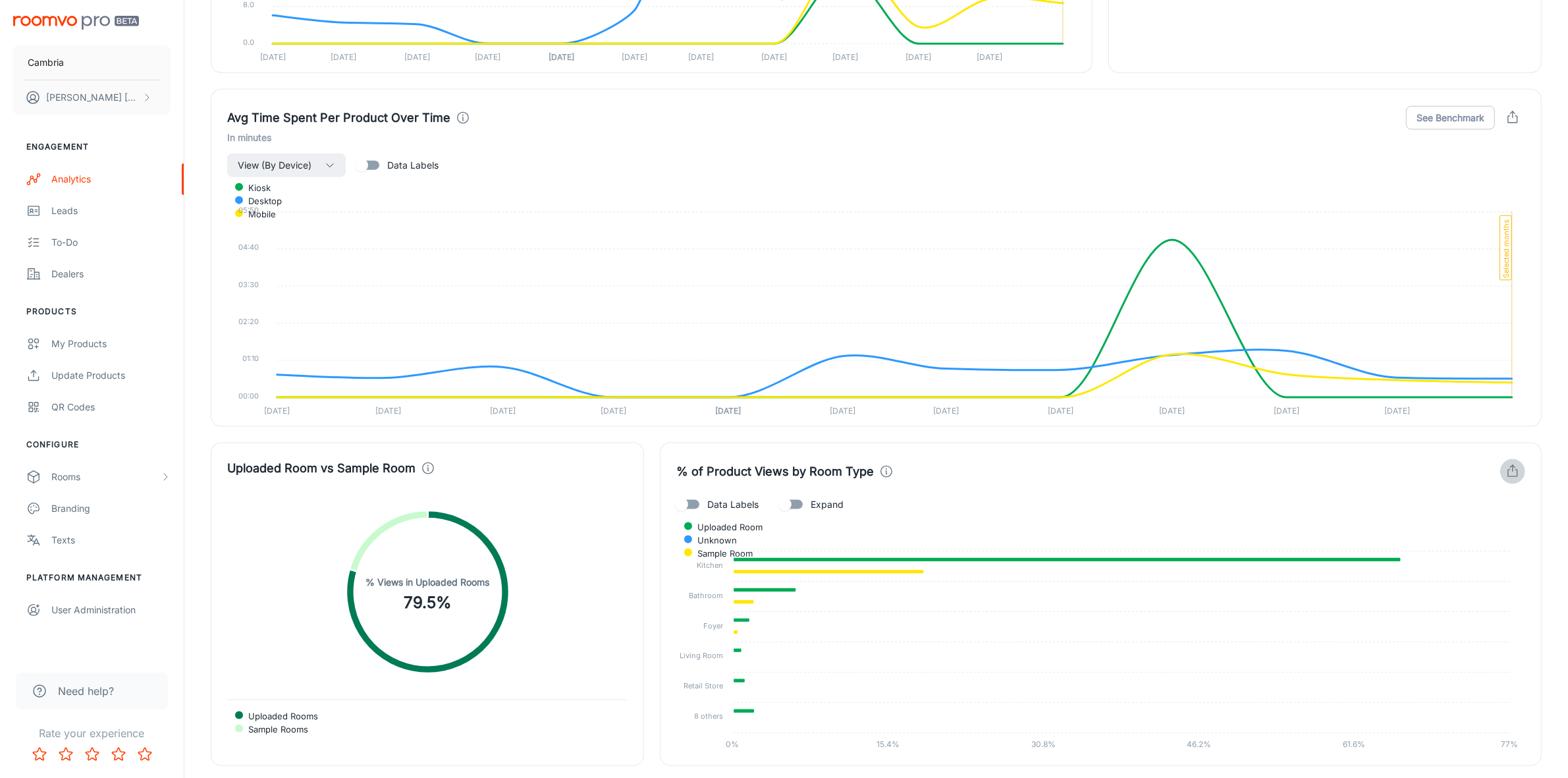
click at [1518, 471] on icon "button" at bounding box center [1513, 472] width 14 height 14
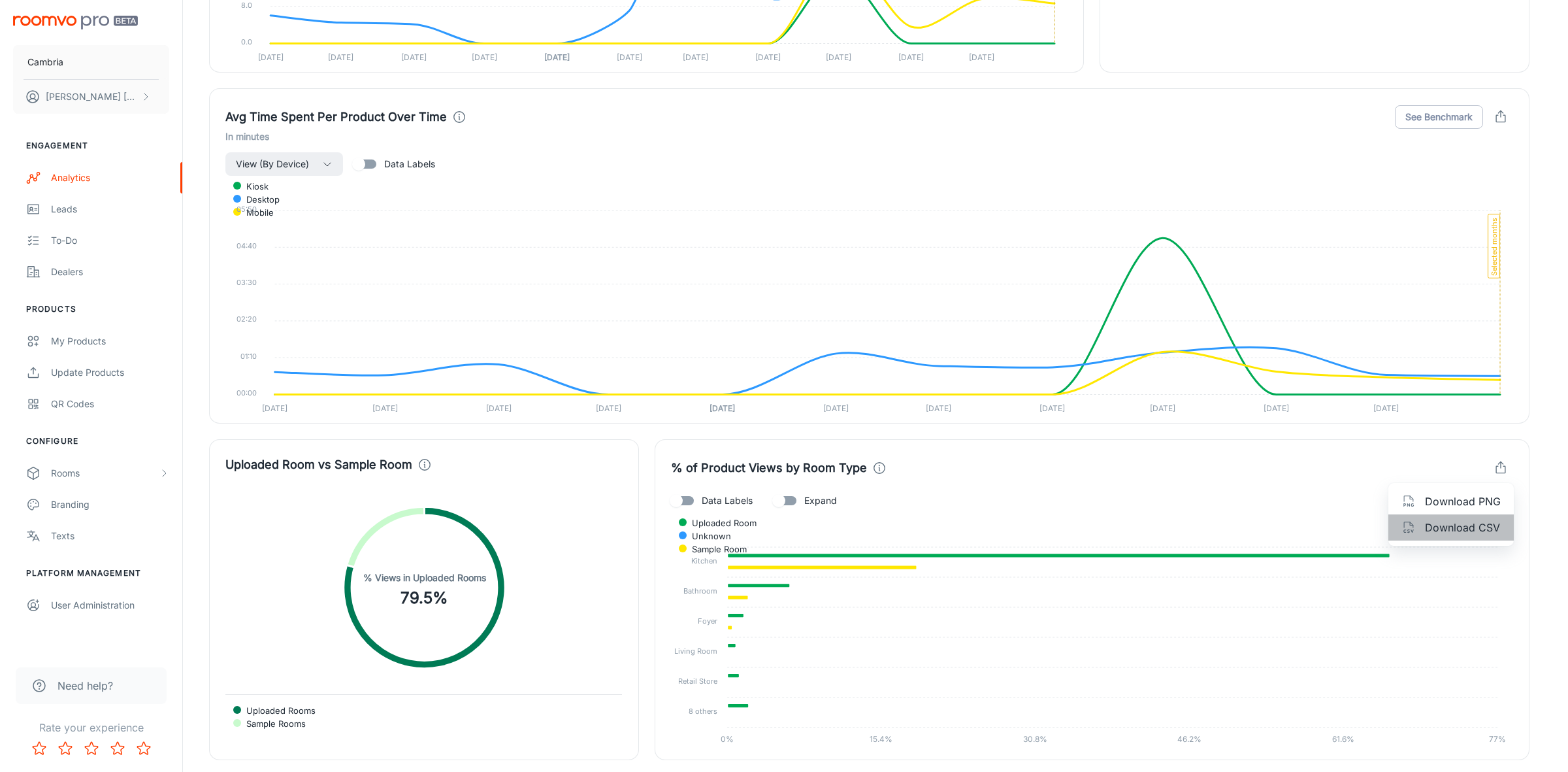
click at [1467, 521] on span "Download CSV" at bounding box center [1463, 527] width 76 height 16
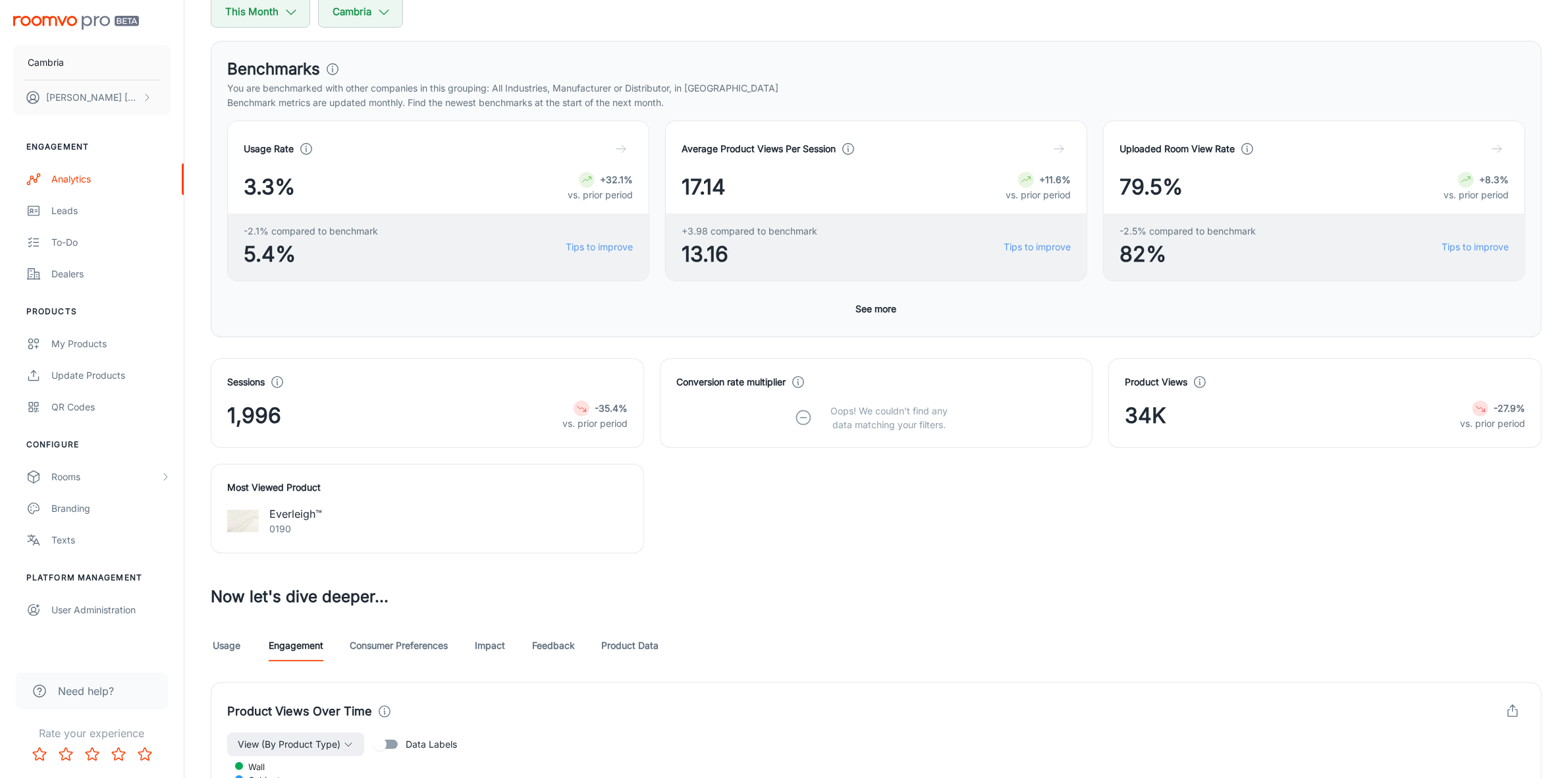
scroll to position [411, 0]
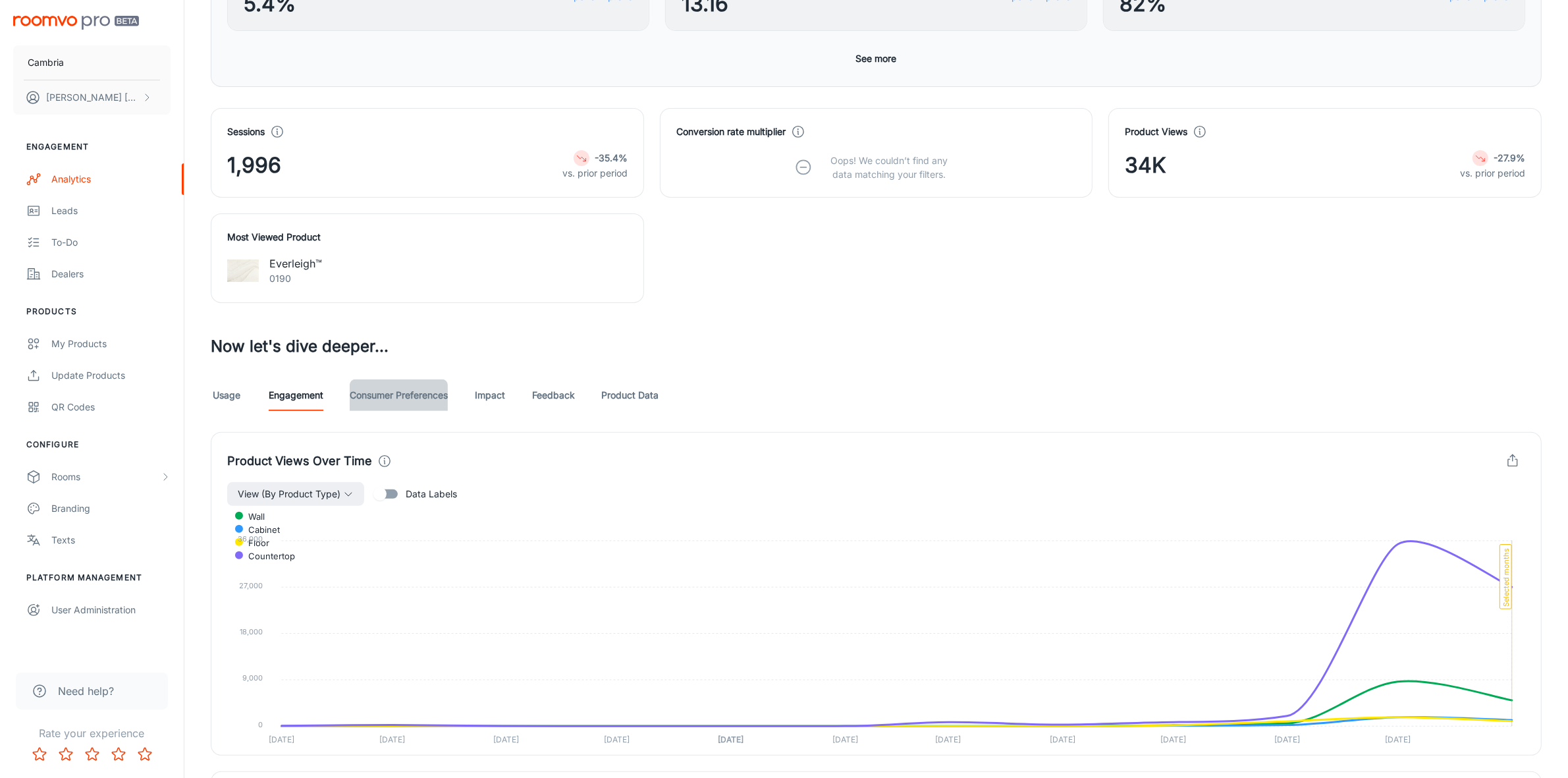
click at [403, 399] on link "Consumer Preferences" at bounding box center [398, 395] width 98 height 32
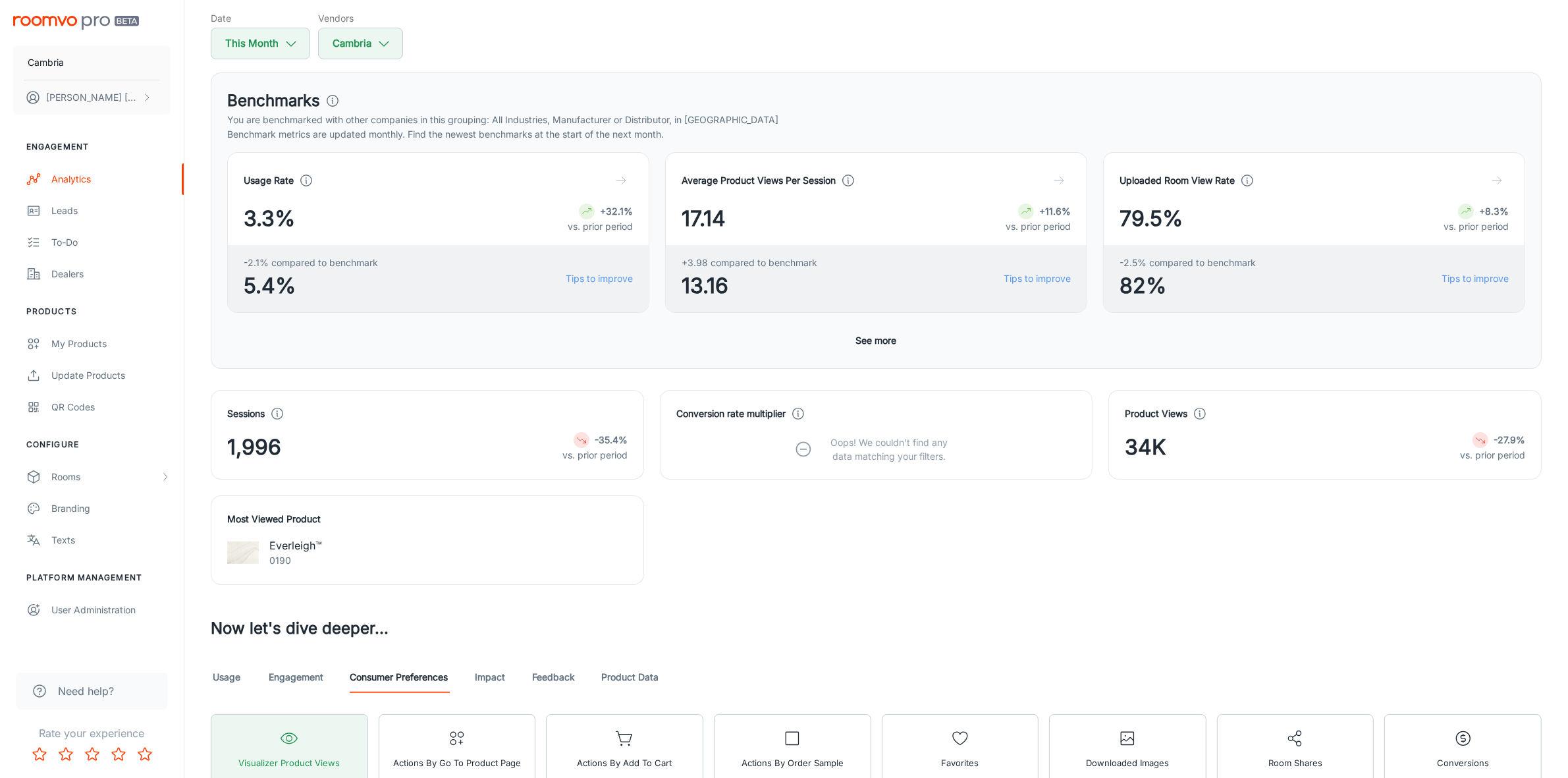
scroll to position [330, 0]
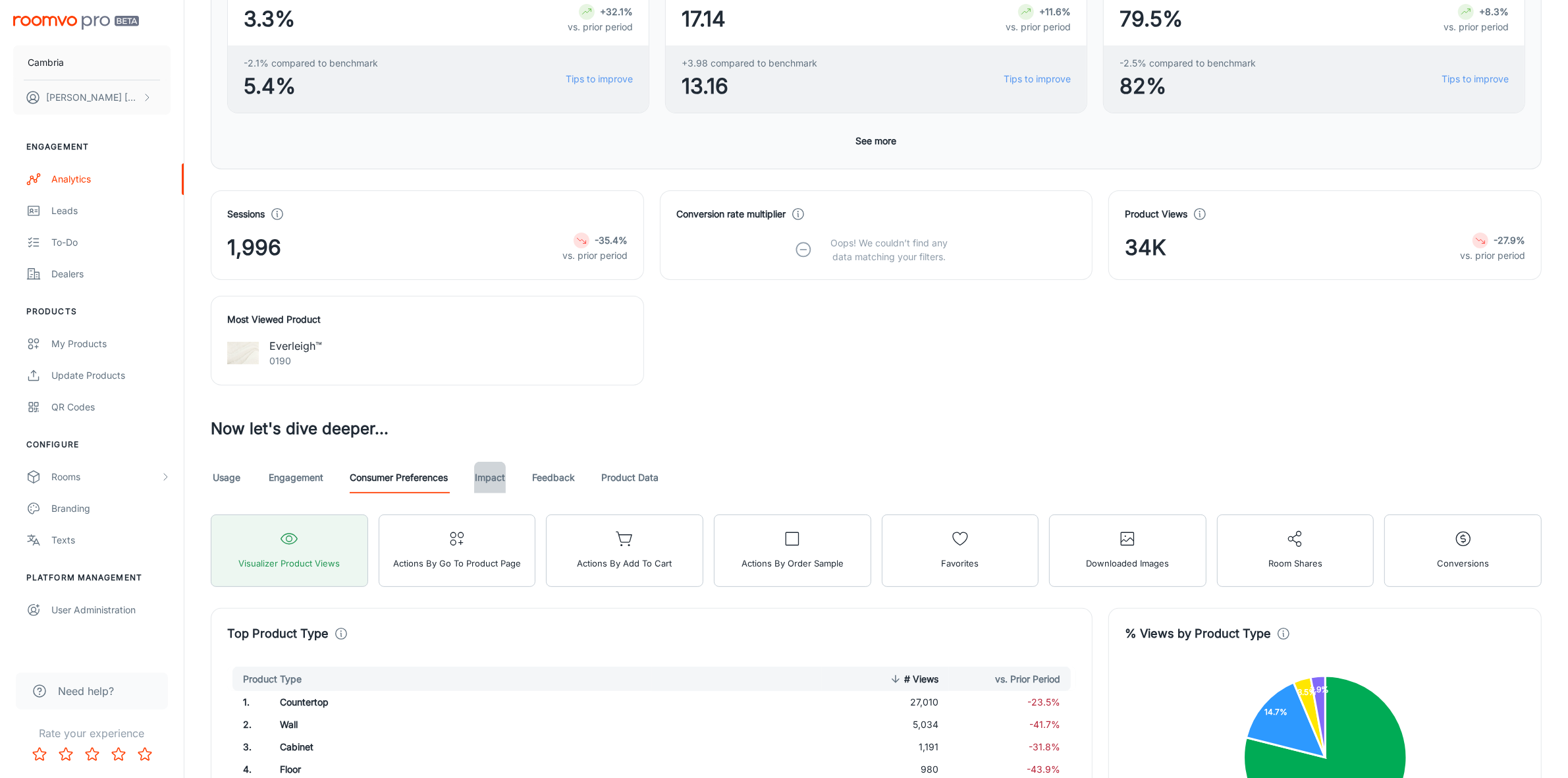
click at [494, 470] on link "Impact" at bounding box center [490, 477] width 32 height 32
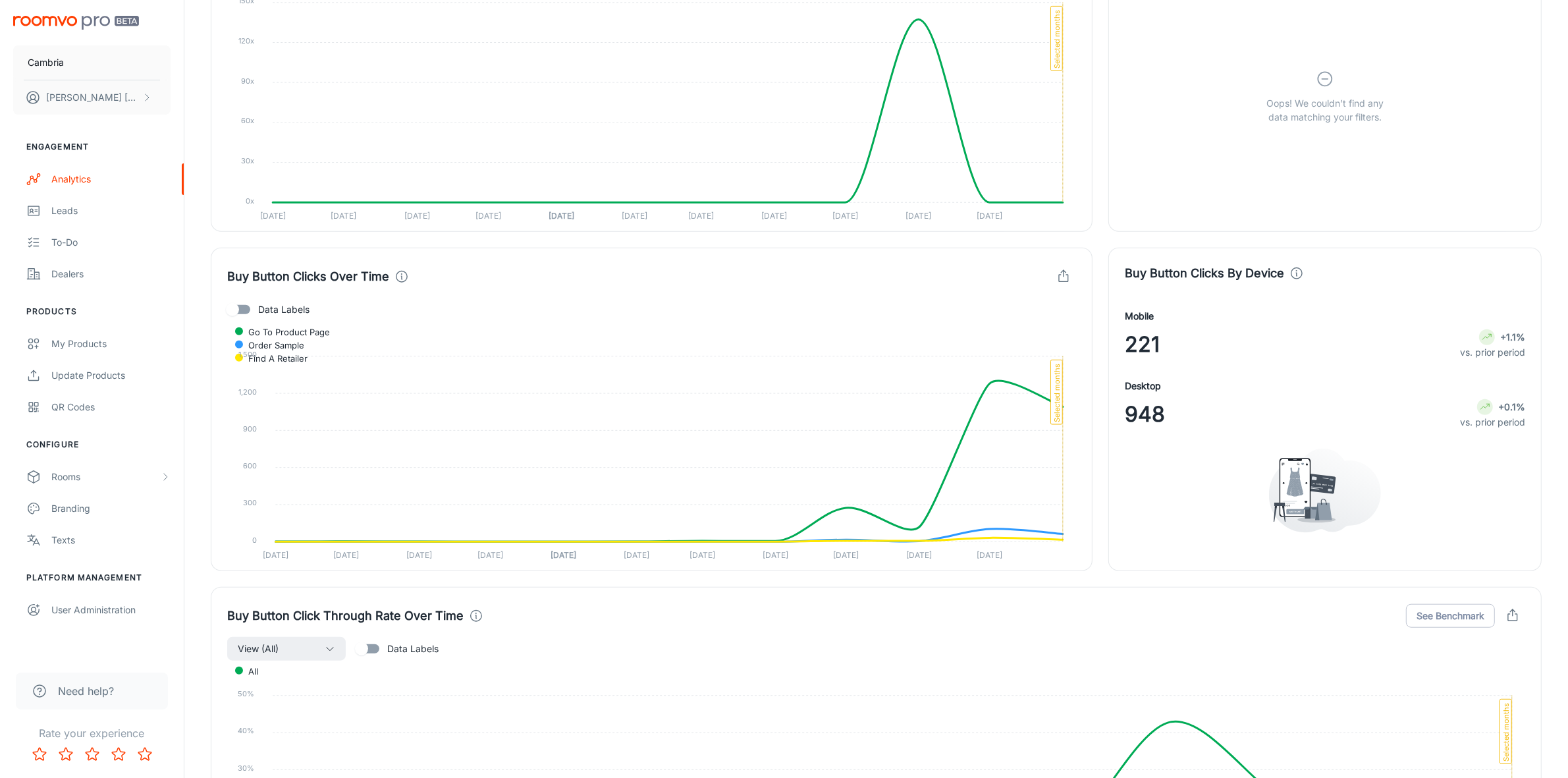
scroll to position [1317, 0]
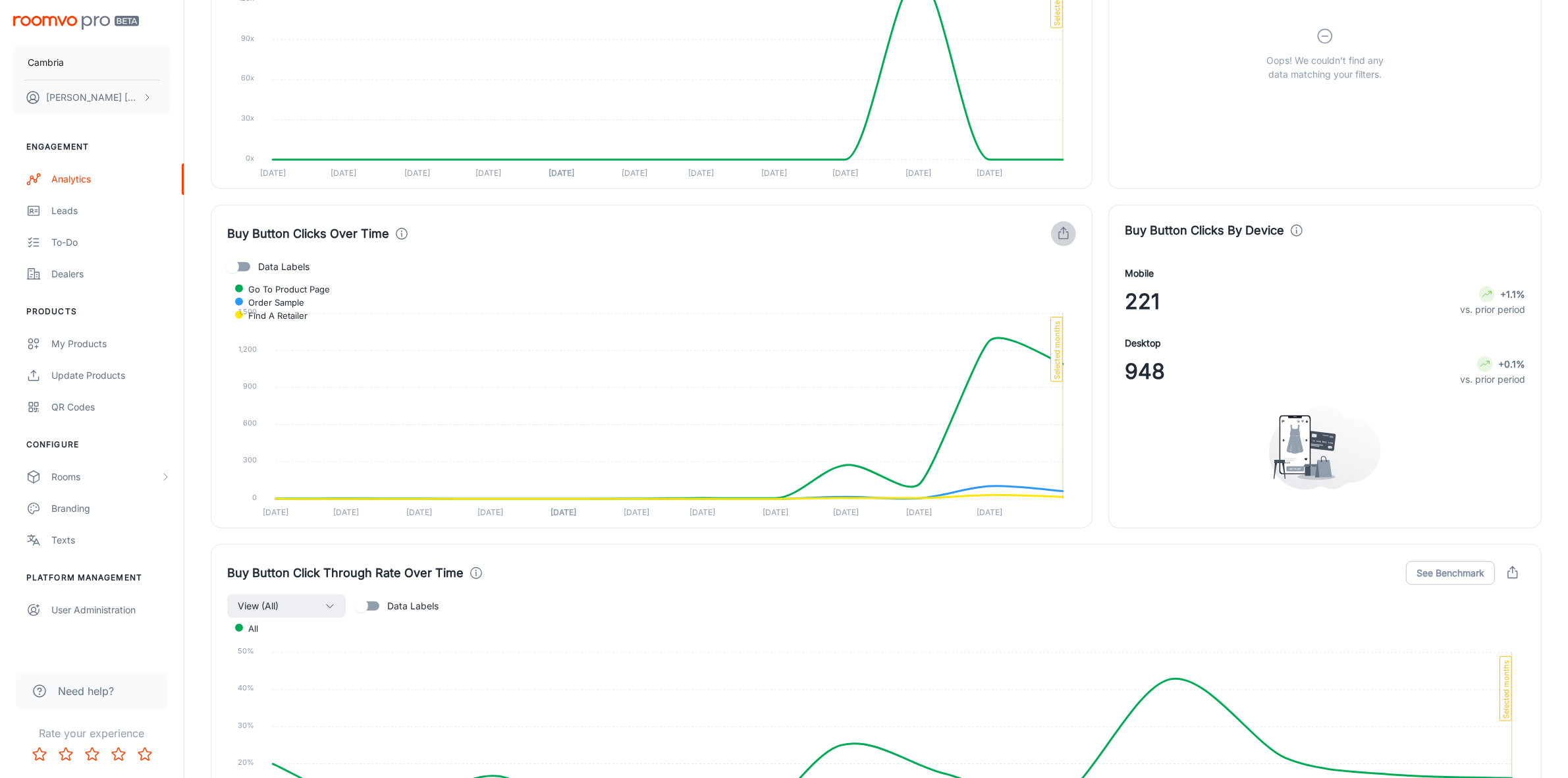
click at [1065, 238] on icon "button" at bounding box center [1063, 234] width 14 height 14
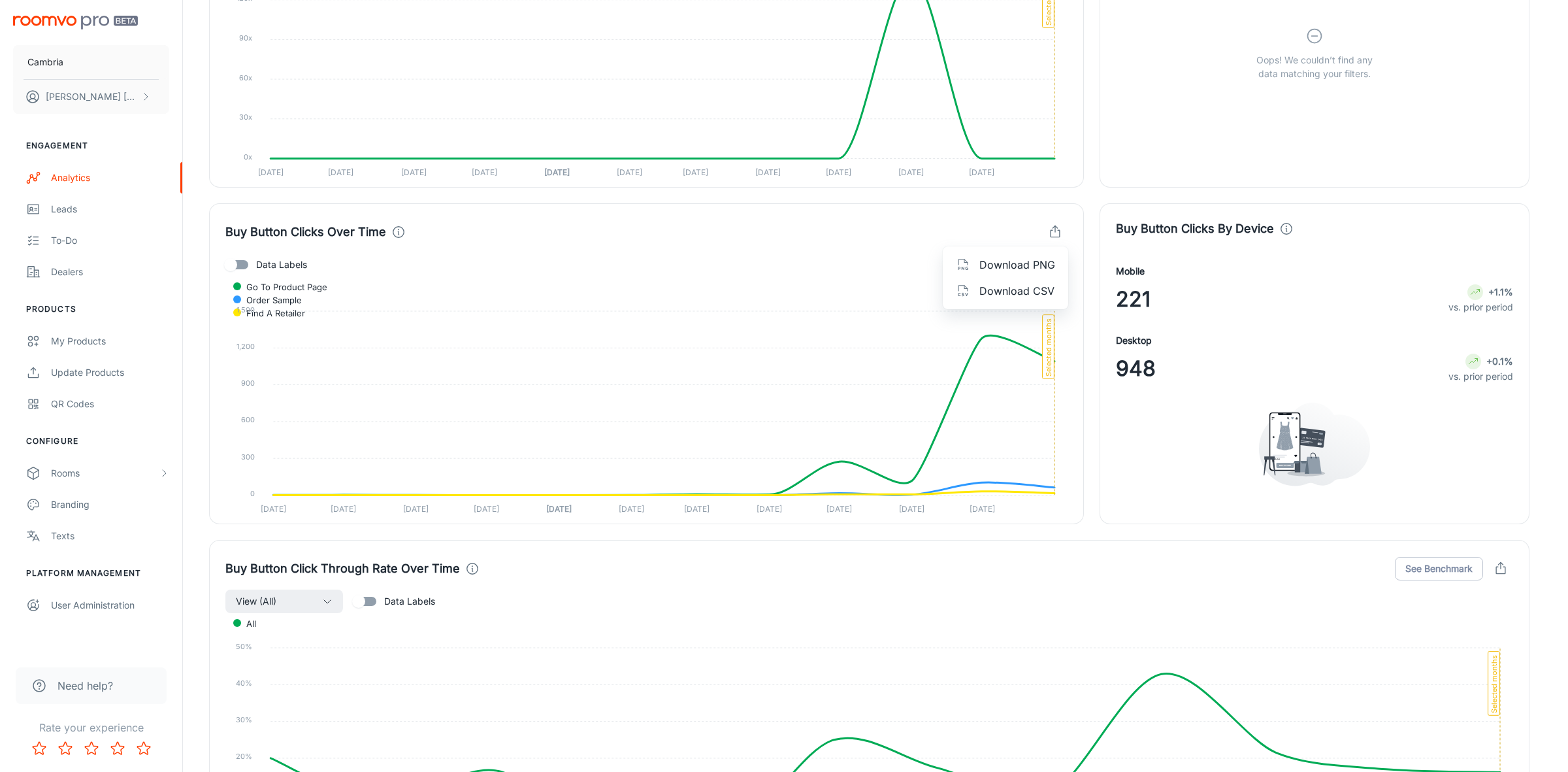
click at [1004, 291] on span "Download CSV" at bounding box center [1018, 290] width 76 height 16
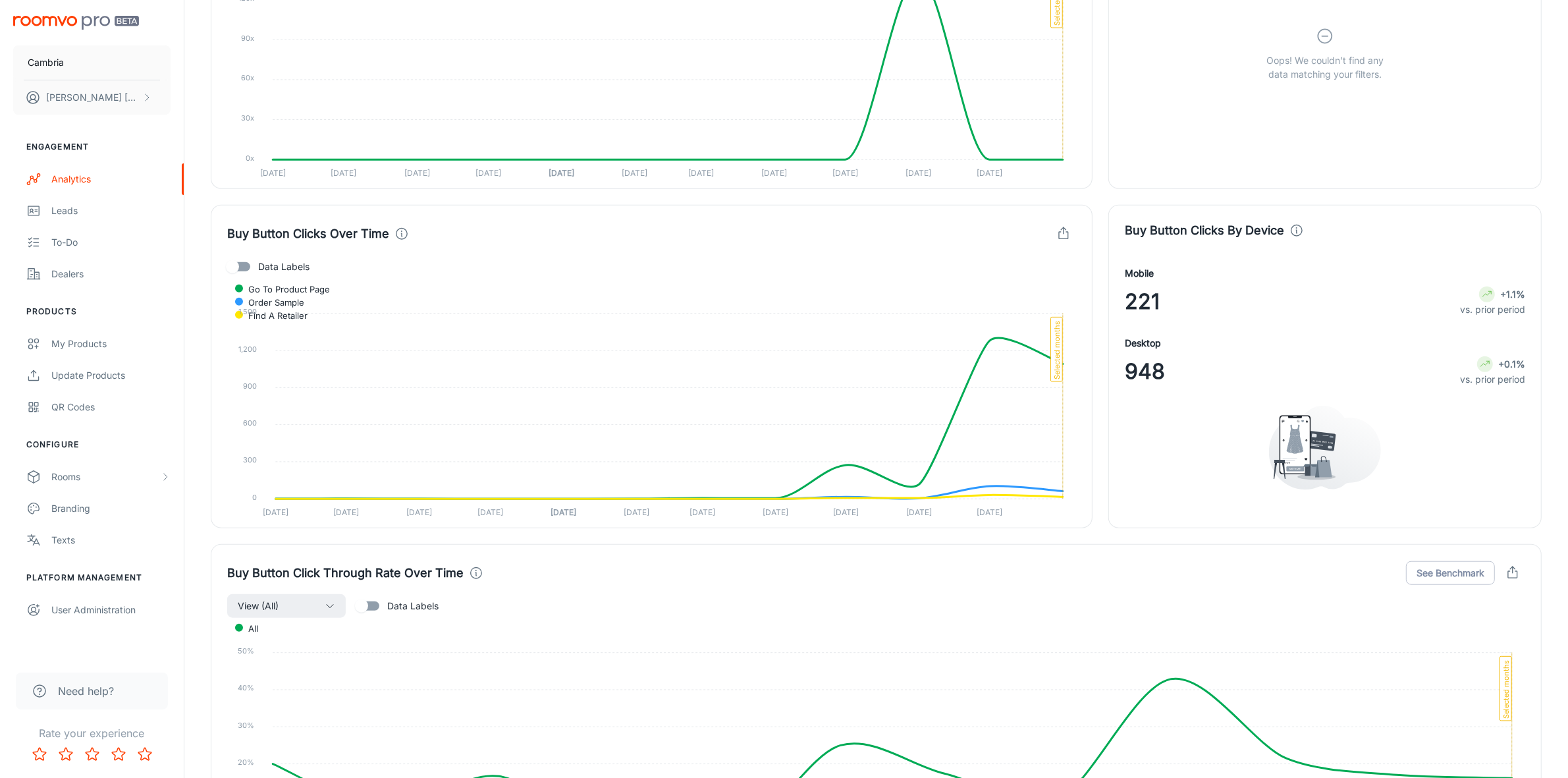
click at [1100, 185] on div "CVR Multiplier By Order Value Data Labels Oops! We couldn’t find any data match…" at bounding box center [1317, 19] width 449 height 339
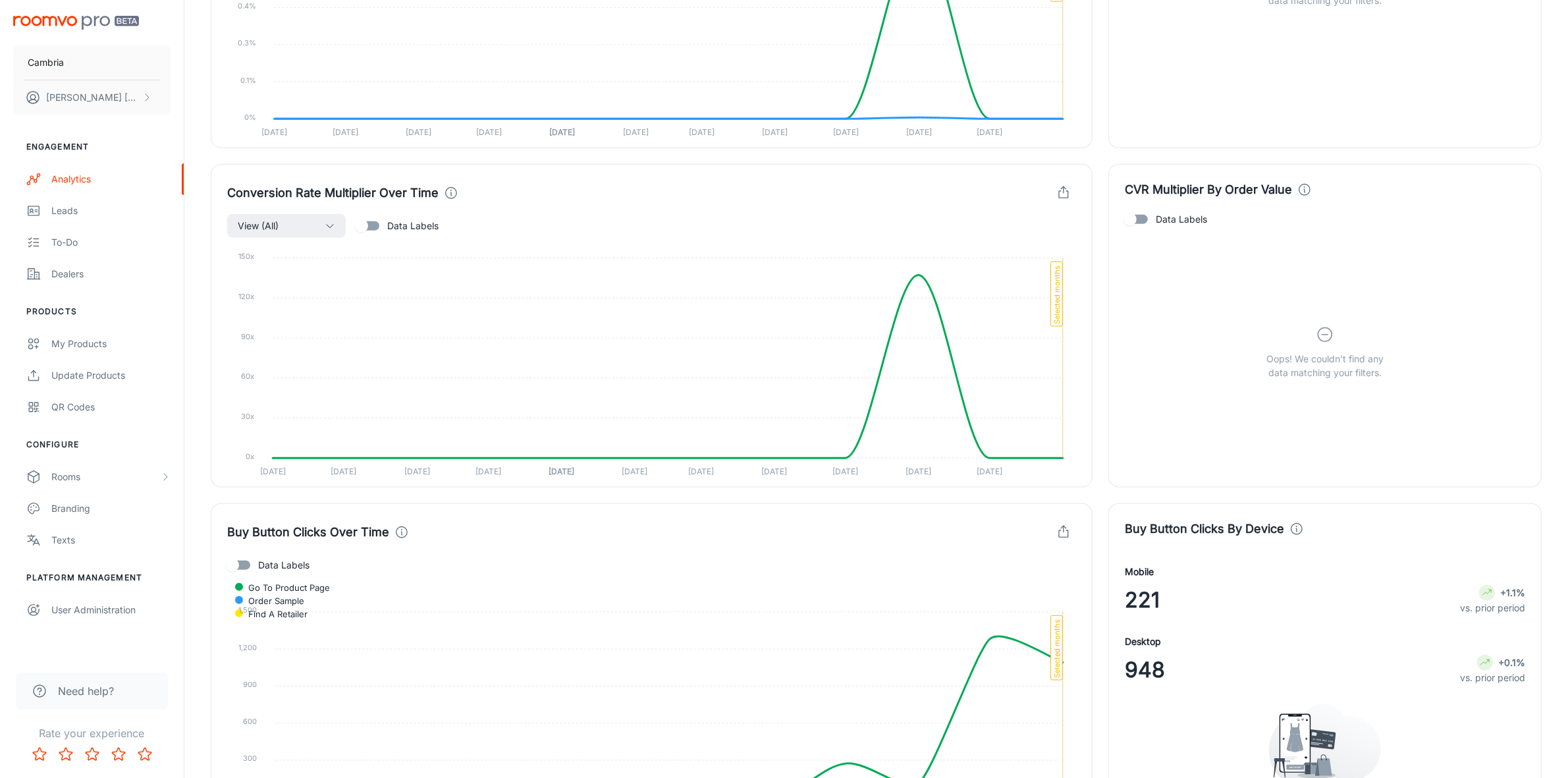
scroll to position [2172, 0]
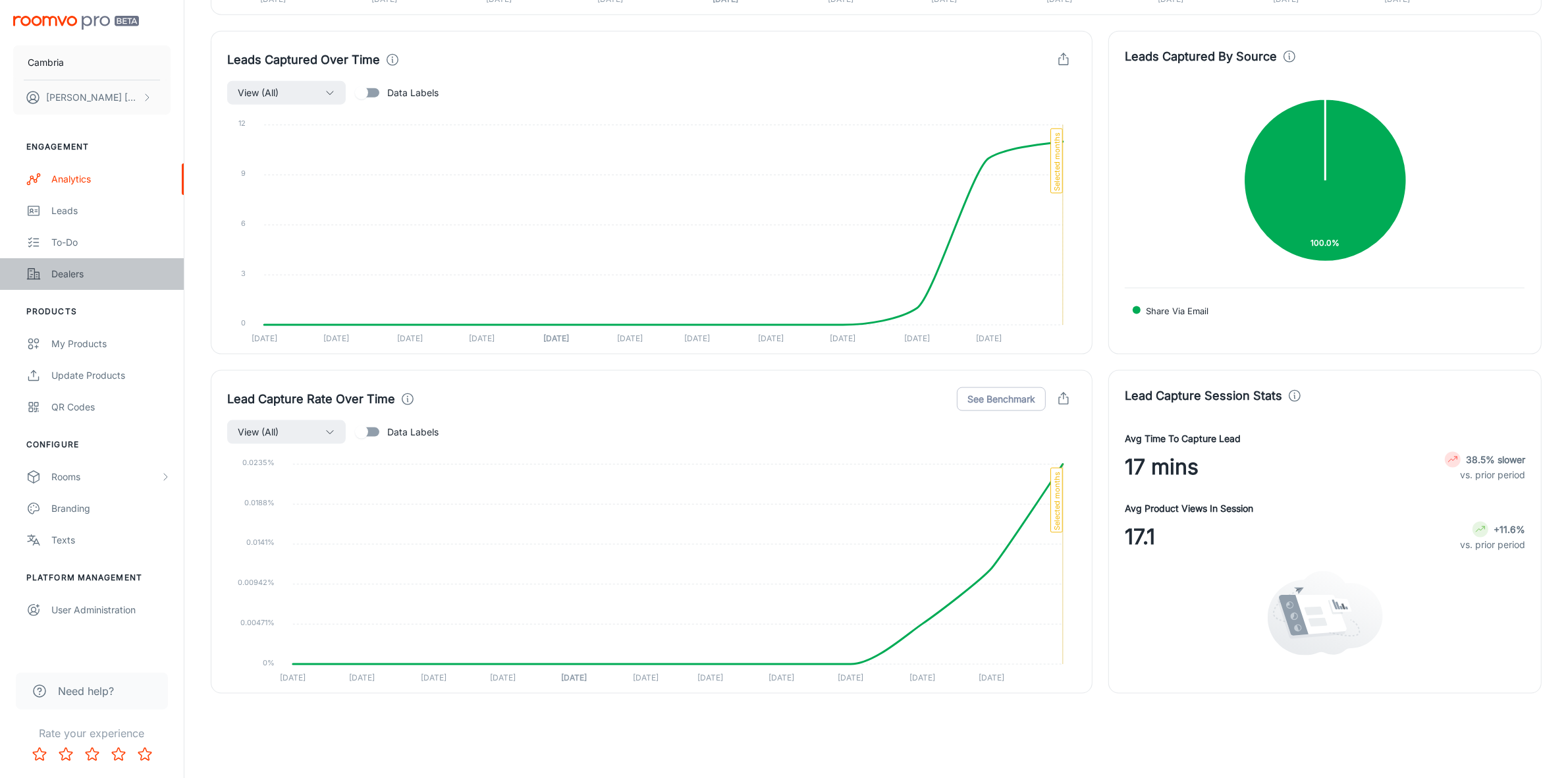
click at [87, 272] on div "Dealers" at bounding box center [111, 274] width 119 height 14
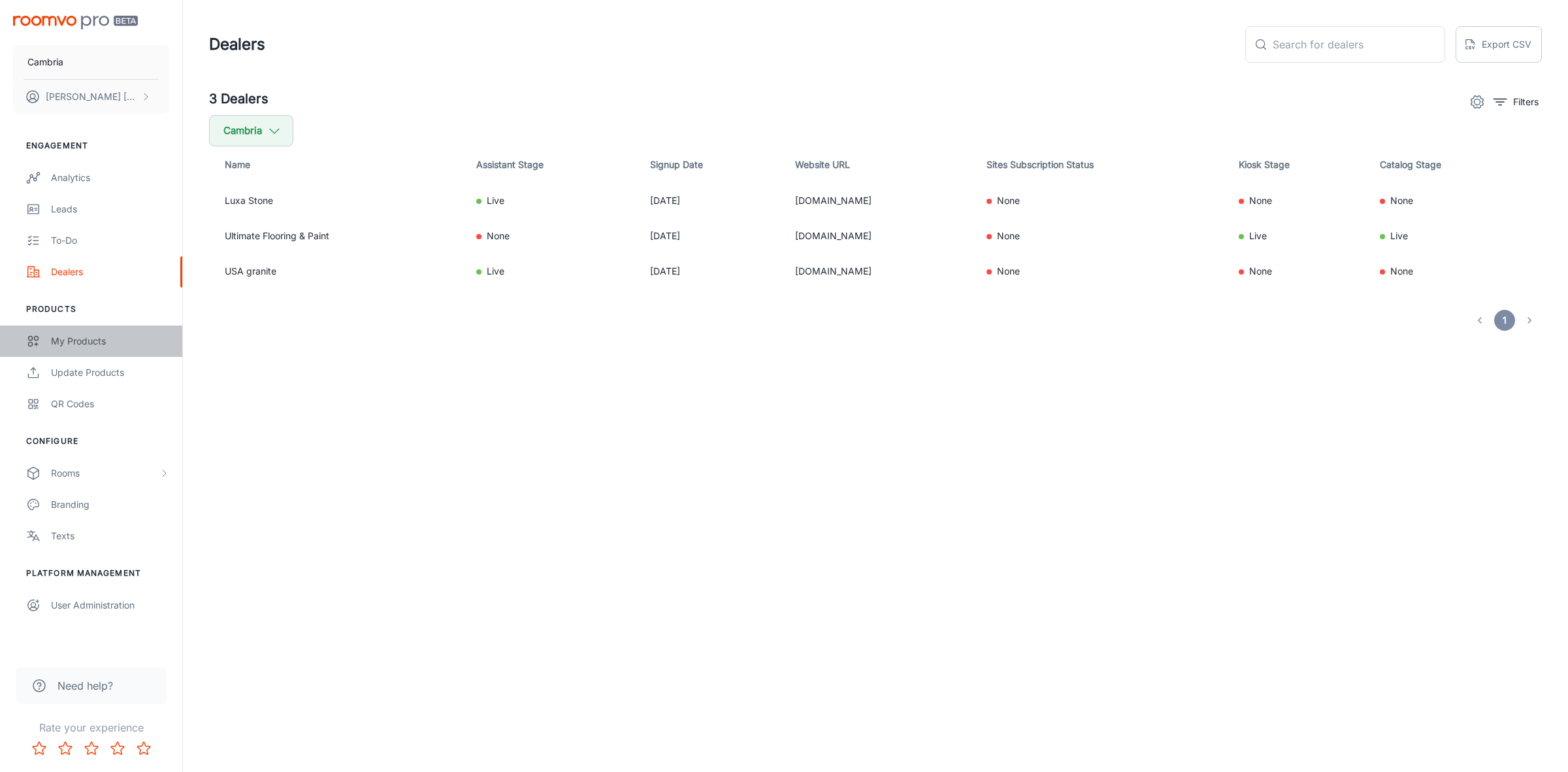
click at [70, 341] on div "My Products" at bounding box center [110, 341] width 118 height 14
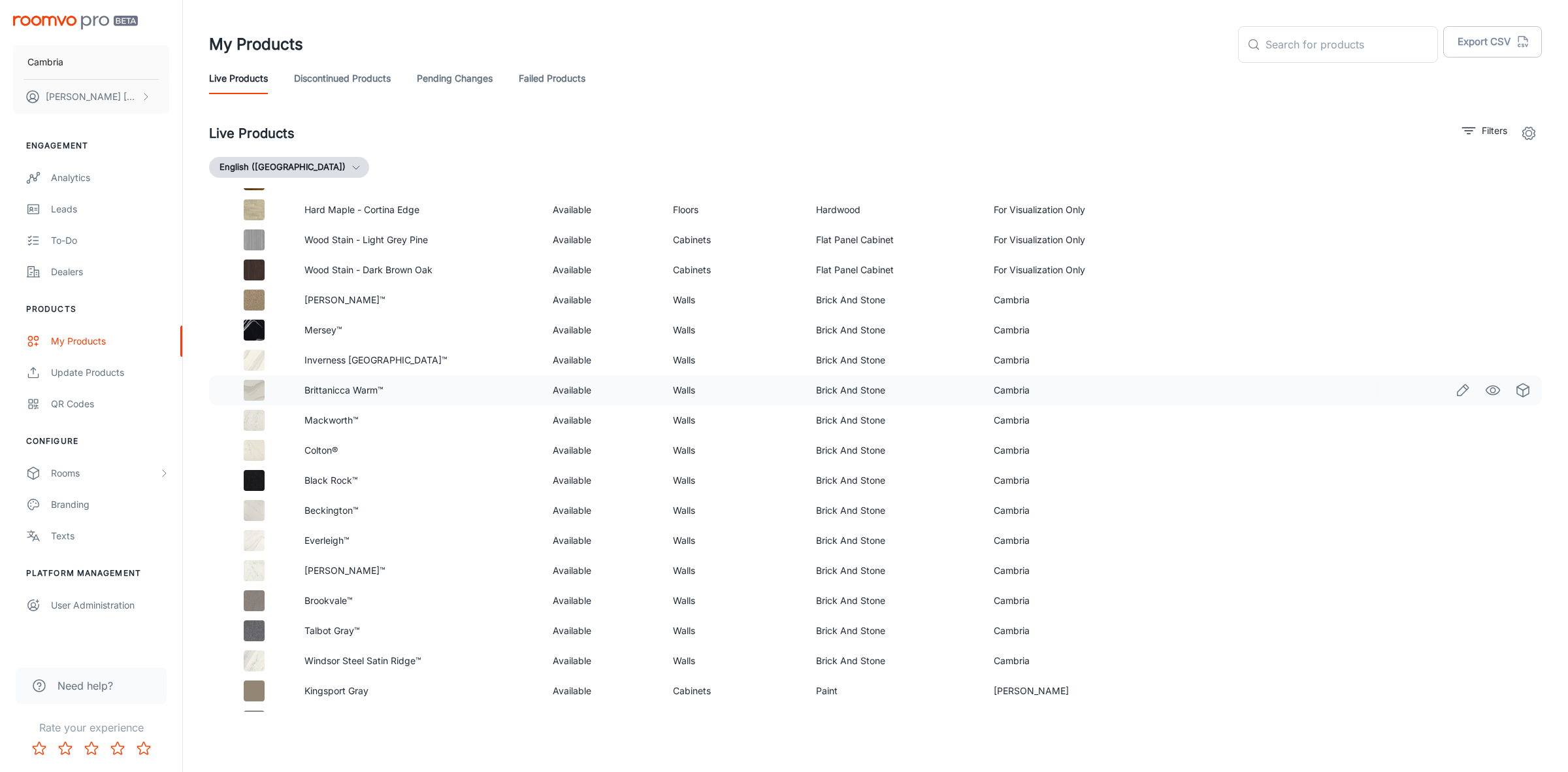
scroll to position [474, 0]
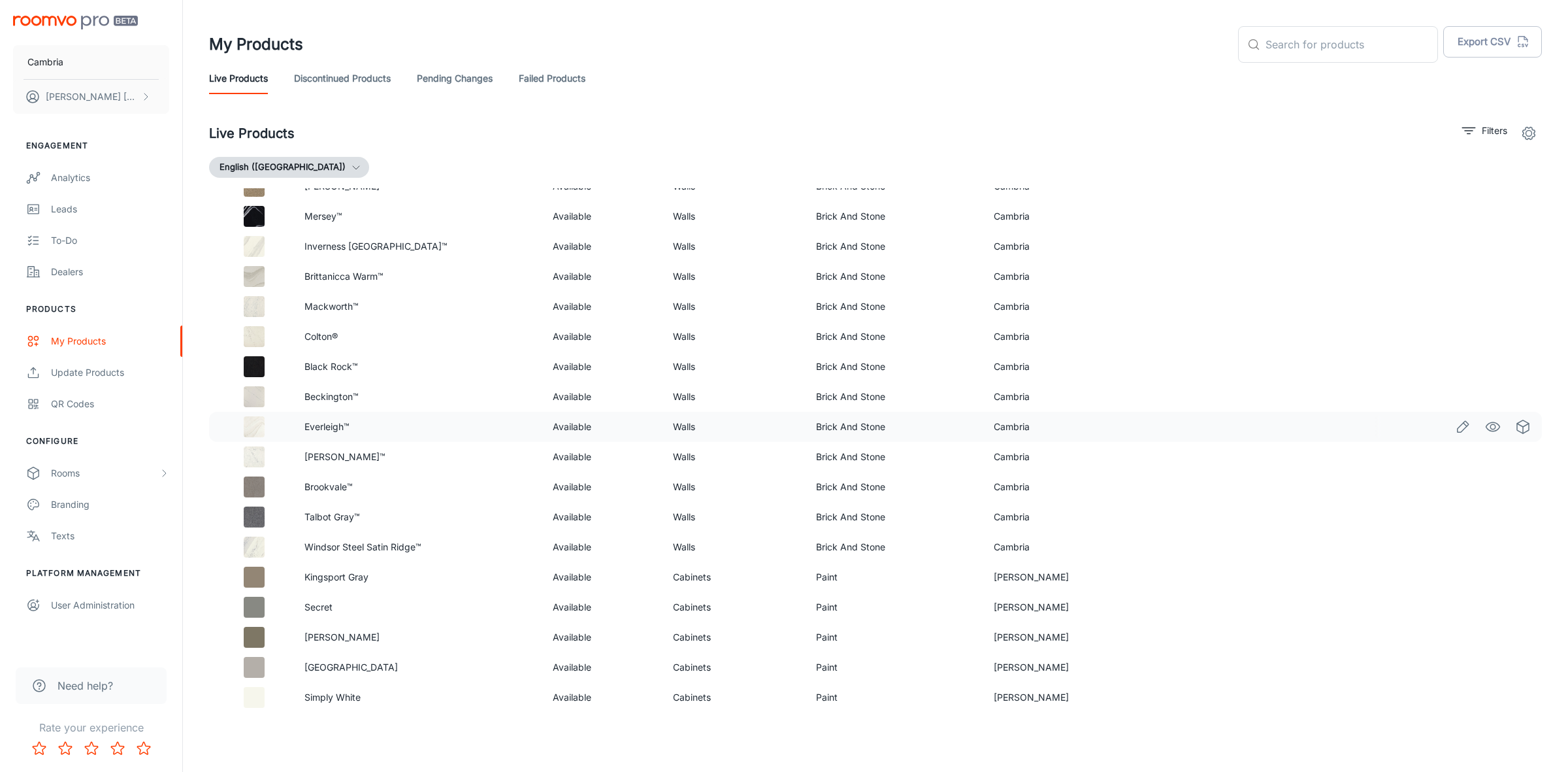
click at [844, 422] on td "Brick And Stone" at bounding box center [894, 427] width 177 height 30
click at [1483, 128] on p "Filters" at bounding box center [1495, 130] width 25 height 14
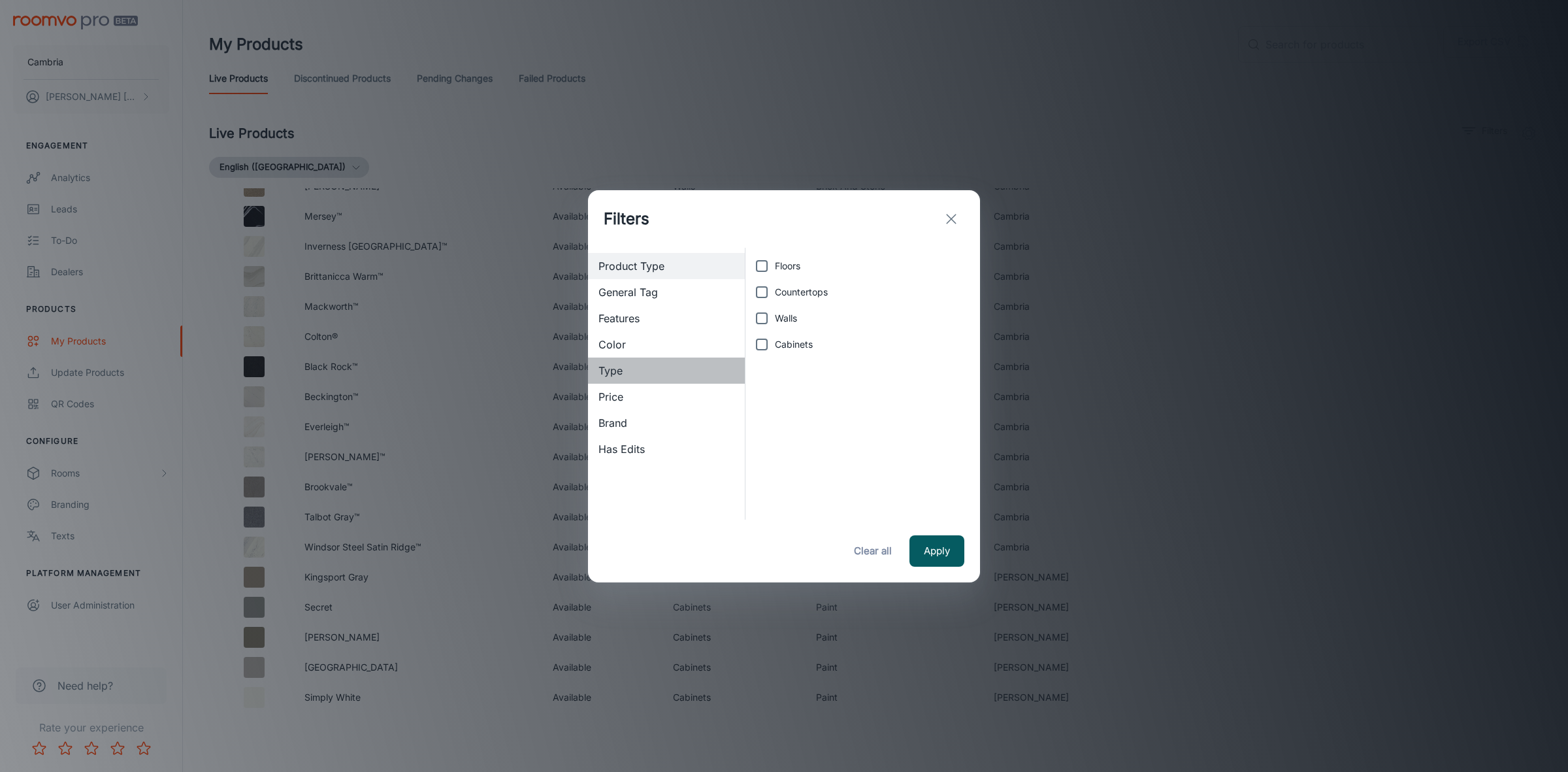
click at [603, 373] on span "Type" at bounding box center [666, 371] width 136 height 16
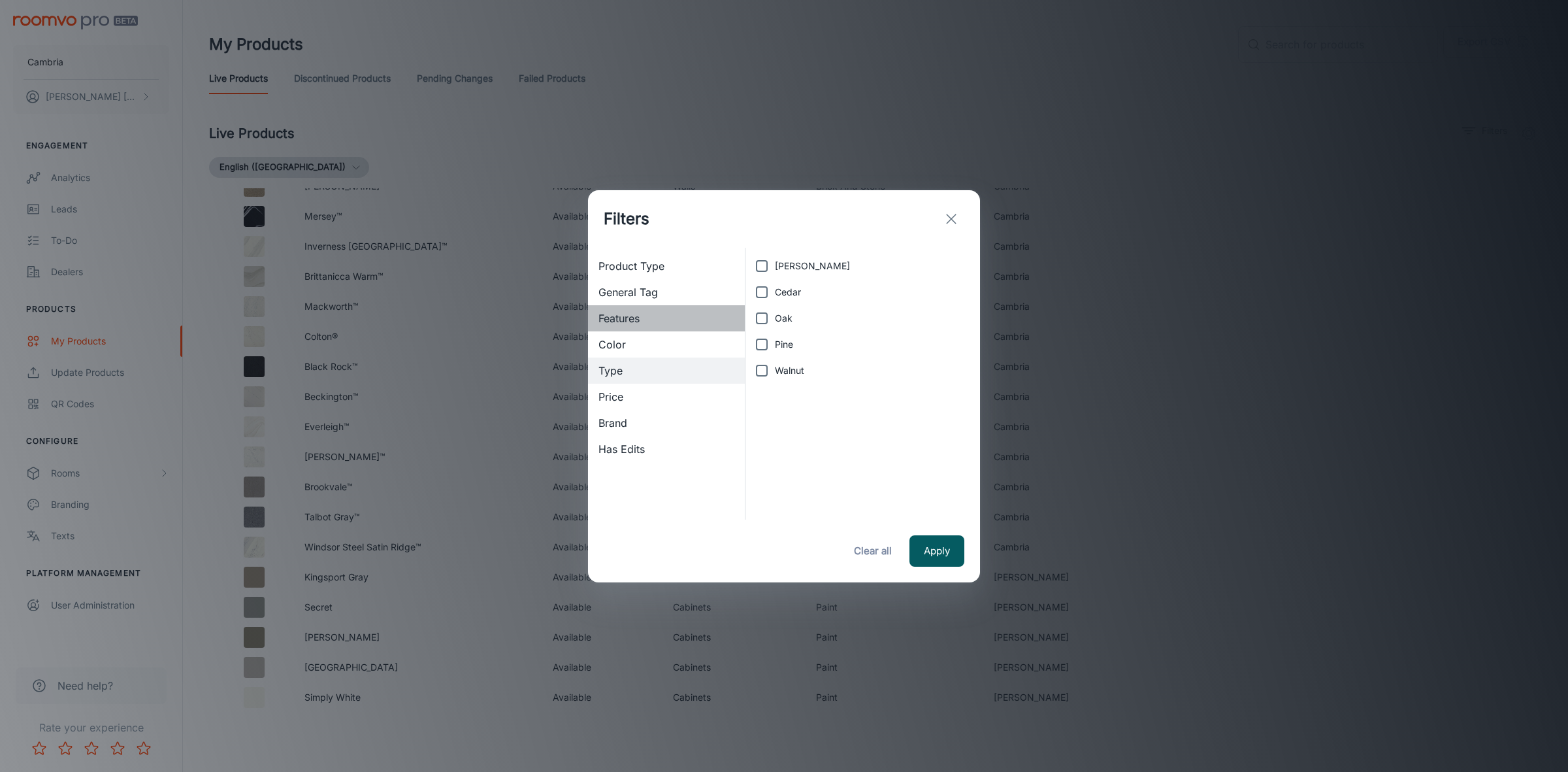
click at [606, 308] on div "Features" at bounding box center [666, 318] width 157 height 26
click at [627, 274] on div "Product Type" at bounding box center [666, 266] width 157 height 26
click at [628, 282] on div "General Tag" at bounding box center [666, 292] width 157 height 26
click at [949, 218] on icon "exit" at bounding box center [951, 219] width 16 height 16
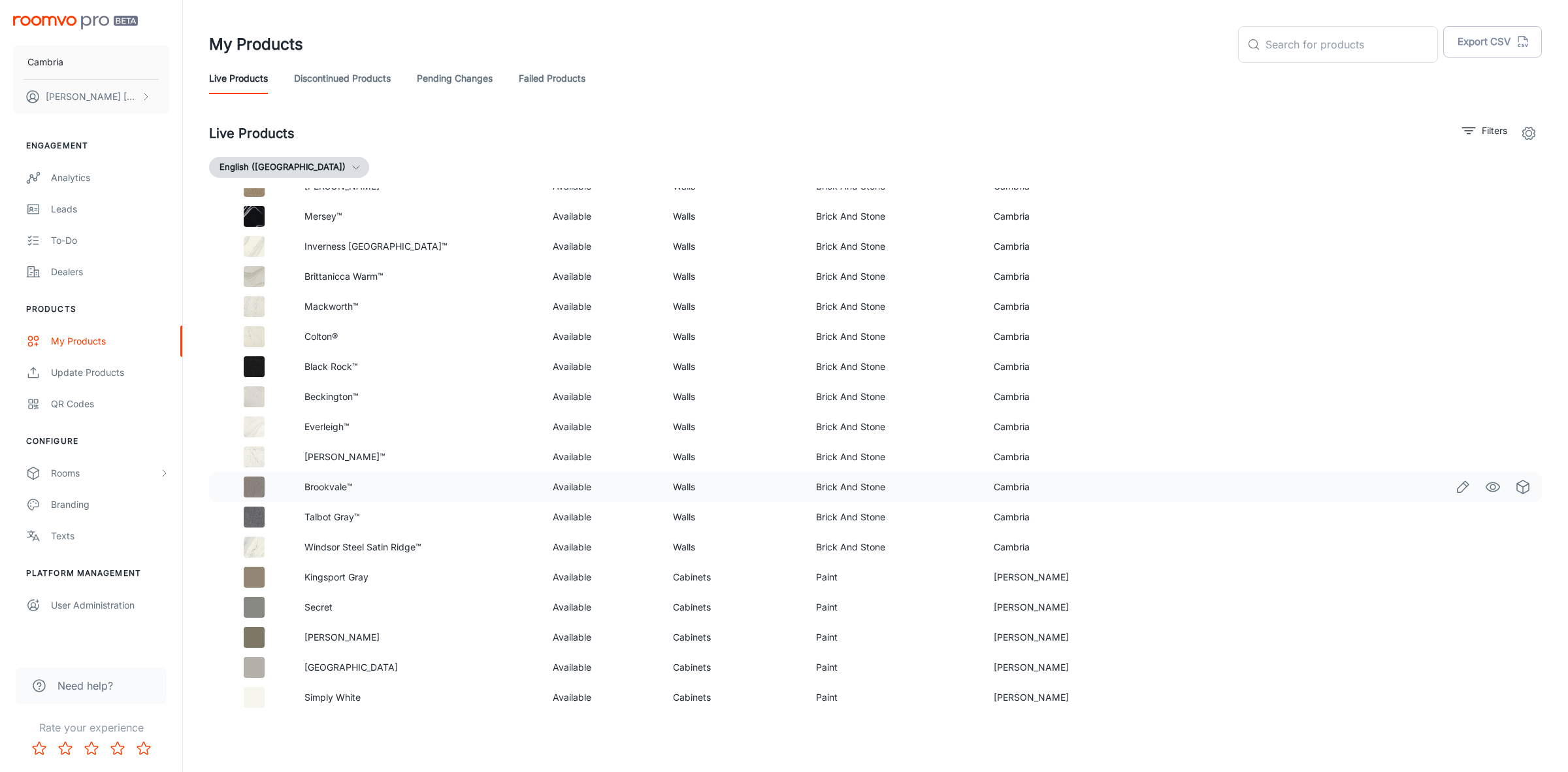
click at [896, 490] on td "Brick And Stone" at bounding box center [894, 486] width 177 height 30
click at [1455, 487] on icon "Edit" at bounding box center [1463, 487] width 16 height 16
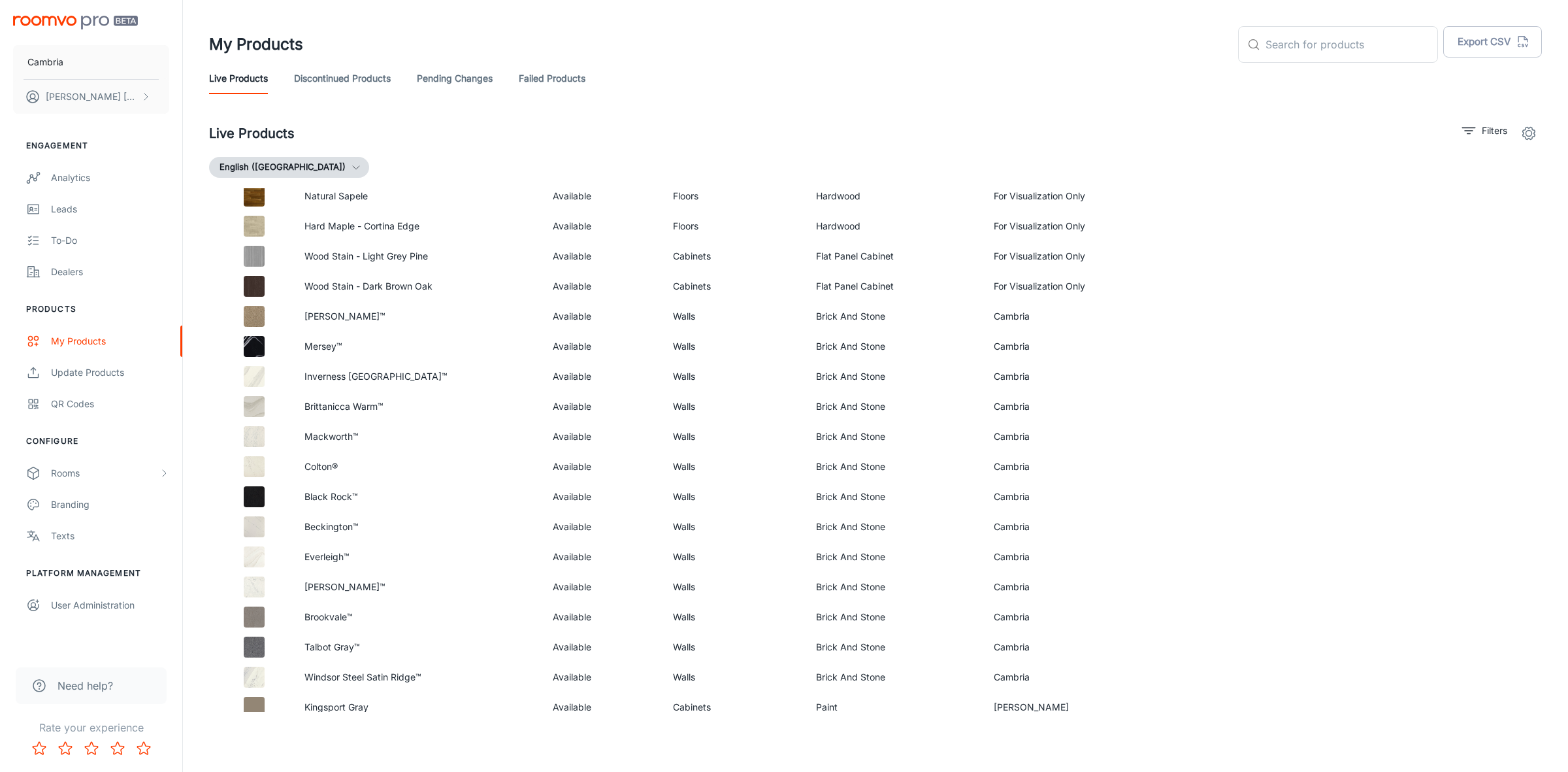
scroll to position [336, 0]
